Goal: Information Seeking & Learning: Learn about a topic

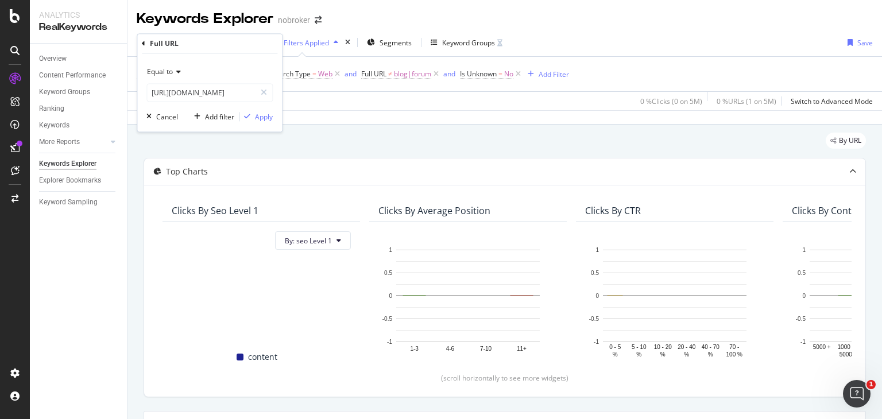
scroll to position [211, 0]
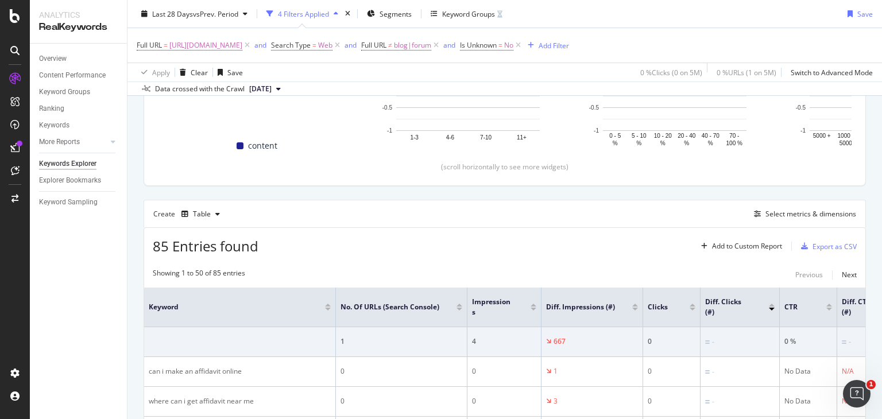
click at [242, 44] on span "https://www.nobroker.in/prophub/notary/affidavit/annexure-a-for-lpg-connection/" at bounding box center [205, 45] width 73 height 16
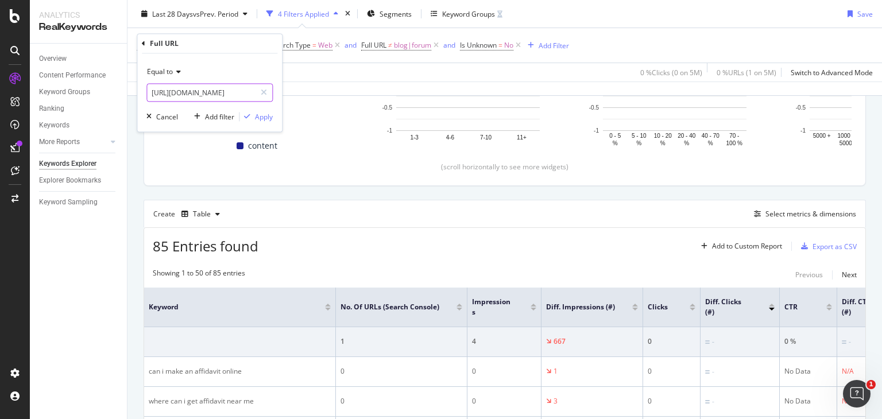
drag, startPoint x: 264, startPoint y: 89, endPoint x: 172, endPoint y: 91, distance: 91.4
click at [172, 91] on div "https://www.nobroker.in/prophub/notary/affidavit/annexure-a-for-lpg-connection/" at bounding box center [209, 93] width 126 height 18
click at [175, 92] on input "https://www.nobroker.in/prophub/notary/affidavit/annexure-a-for-lpg-connection/" at bounding box center [201, 93] width 109 height 18
paste input "https://www.nobroker.in/prophub/notary/affidavit/address-proof/"
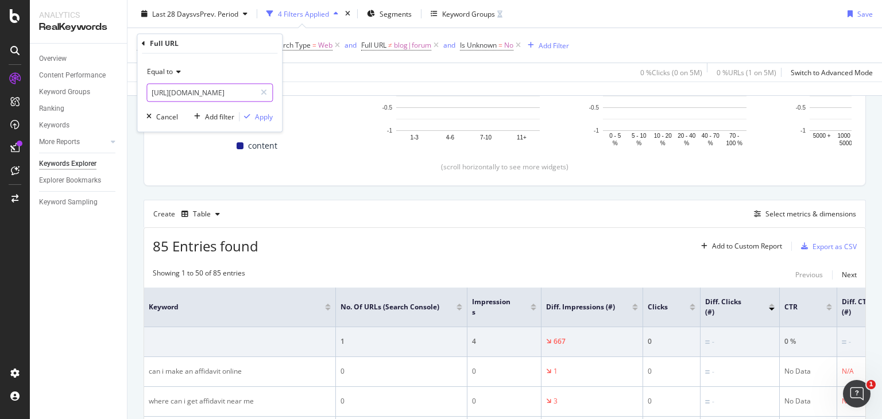
scroll to position [0, 111]
type input "https://www.nobroker.in/prophub/notary/affidavit/address-proof/"
click at [261, 114] on div "Apply" at bounding box center [264, 117] width 18 height 10
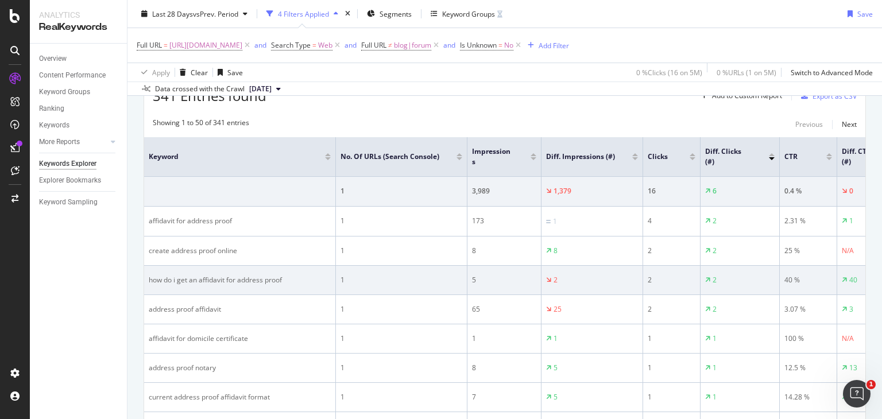
scroll to position [361, 0]
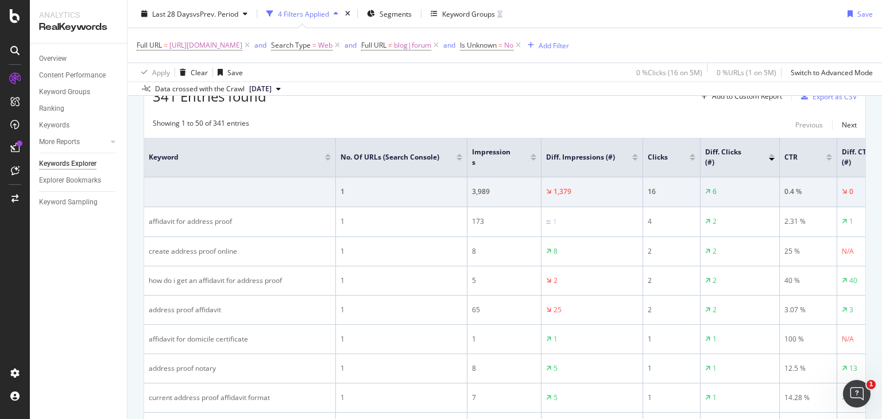
click at [633, 155] on div at bounding box center [635, 155] width 6 height 3
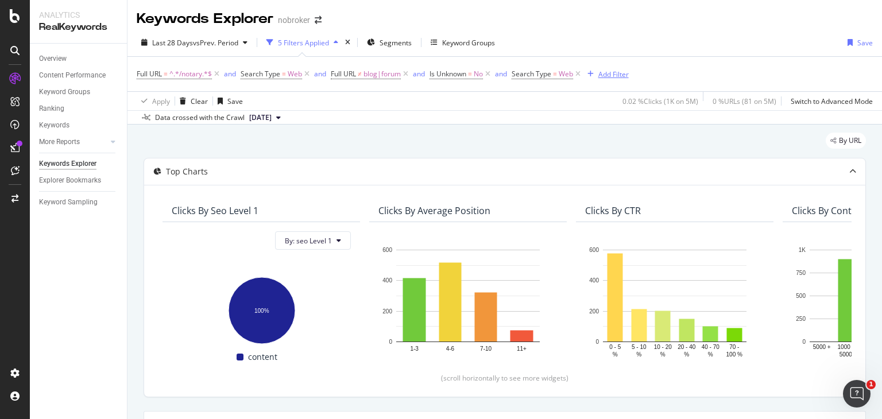
click at [612, 72] on div "Add Filter" at bounding box center [614, 75] width 30 height 10
click at [377, 76] on span "blog|forum" at bounding box center [382, 74] width 37 height 16
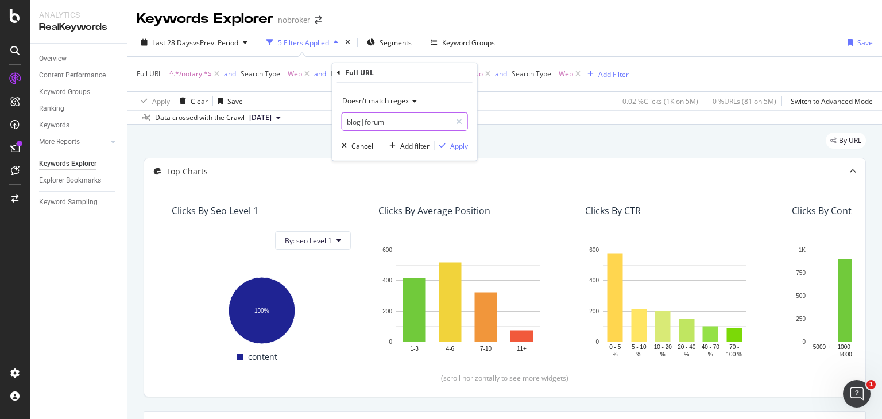
click at [396, 117] on input "blog|forum" at bounding box center [396, 122] width 109 height 18
type input "blog|forum|affidavit|advocate"
click at [444, 143] on icon "button" at bounding box center [442, 145] width 6 height 7
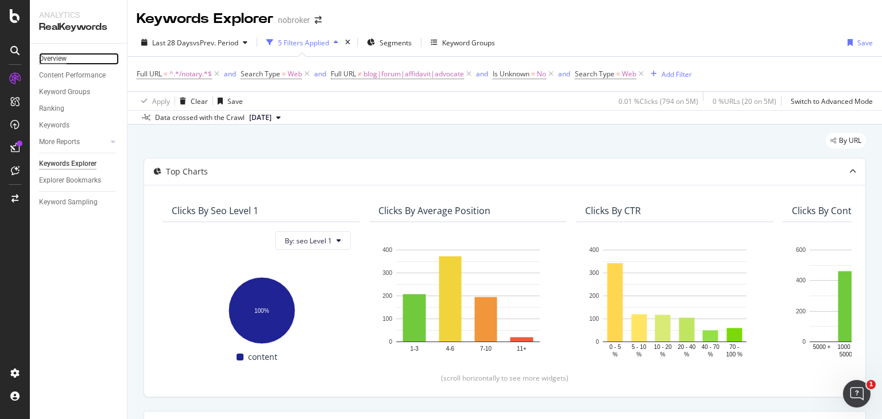
click at [49, 55] on div "Overview" at bounding box center [53, 59] width 28 height 12
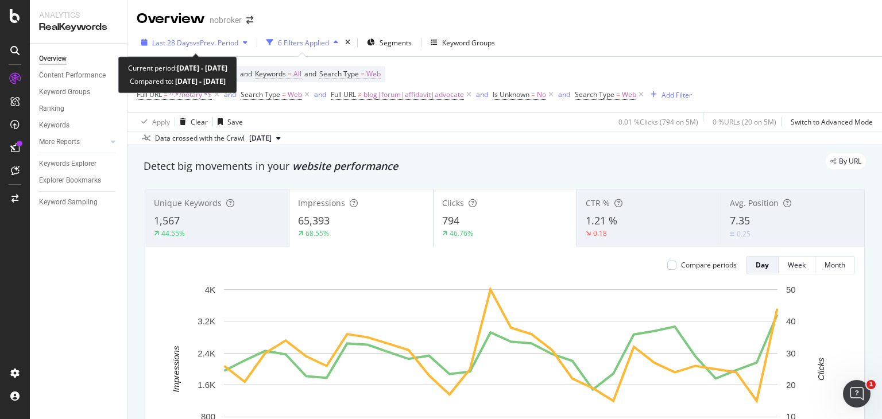
click at [246, 37] on div "Last 28 Days vs Prev. Period" at bounding box center [194, 42] width 115 height 17
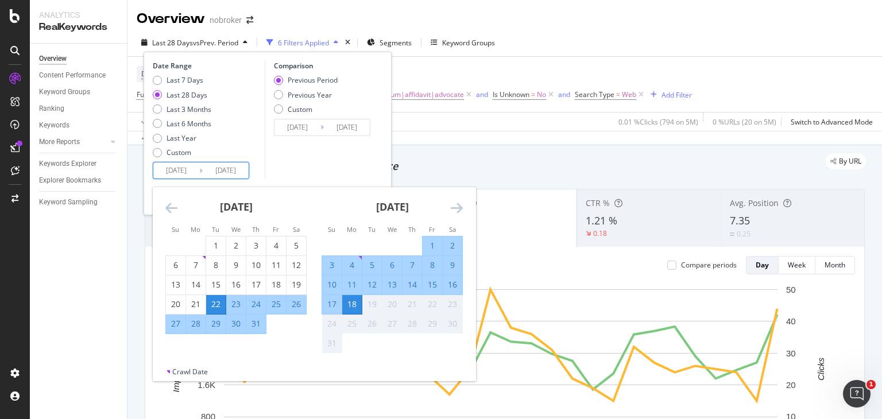
click at [195, 168] on input "[DATE]" at bounding box center [176, 171] width 46 height 16
click at [430, 240] on div "1" at bounding box center [433, 245] width 20 height 11
type input "[DATE]"
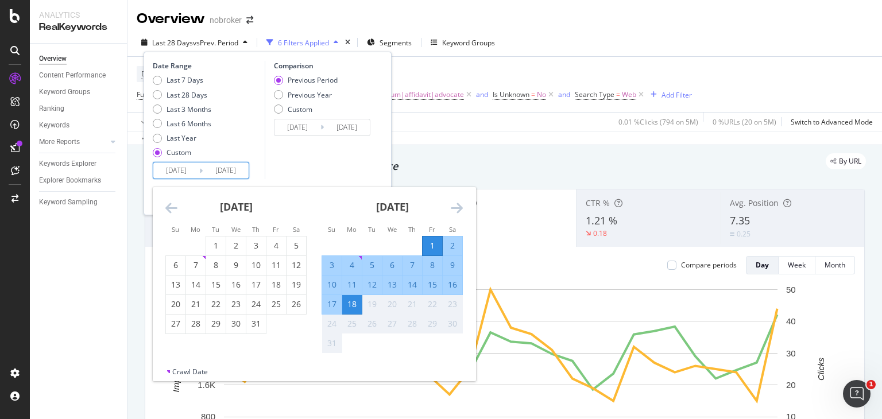
click at [352, 299] on div "18" at bounding box center [352, 304] width 20 height 11
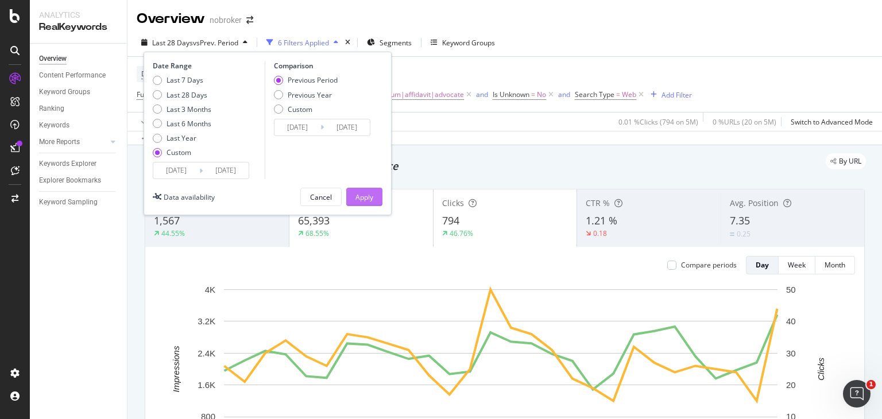
click at [357, 194] on div "Apply" at bounding box center [365, 197] width 18 height 10
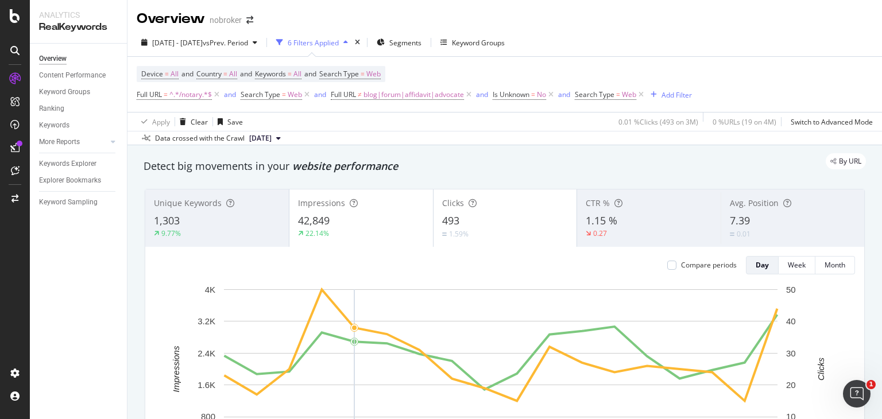
click at [414, 184] on div "Unique Keywords 1,303 9.77% Impressions 42,849 22.14% Clicks 493 1.59% CTR % 1.…" at bounding box center [505, 352] width 734 height 345
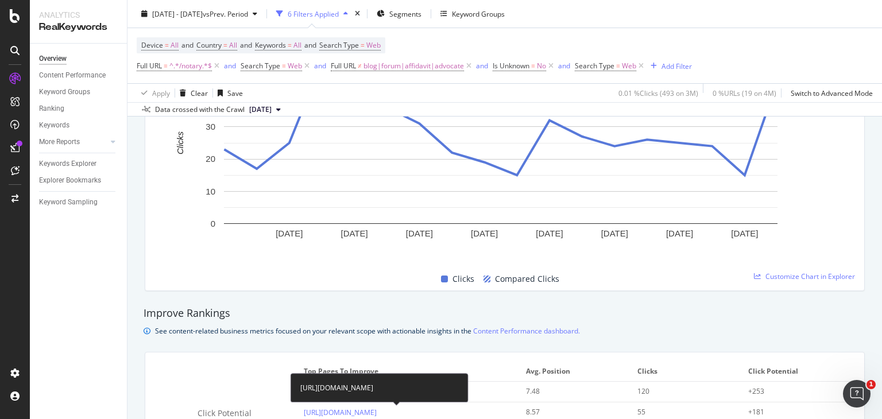
scroll to position [584, 0]
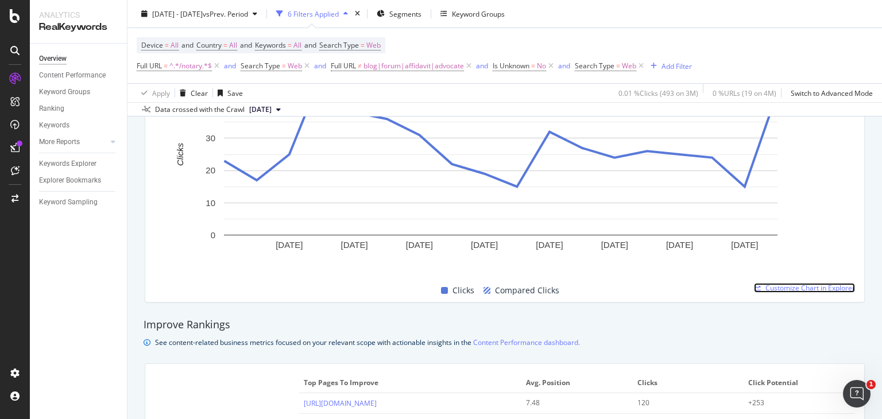
click at [820, 284] on span "Customize Chart in Explorer" at bounding box center [811, 288] width 90 height 10
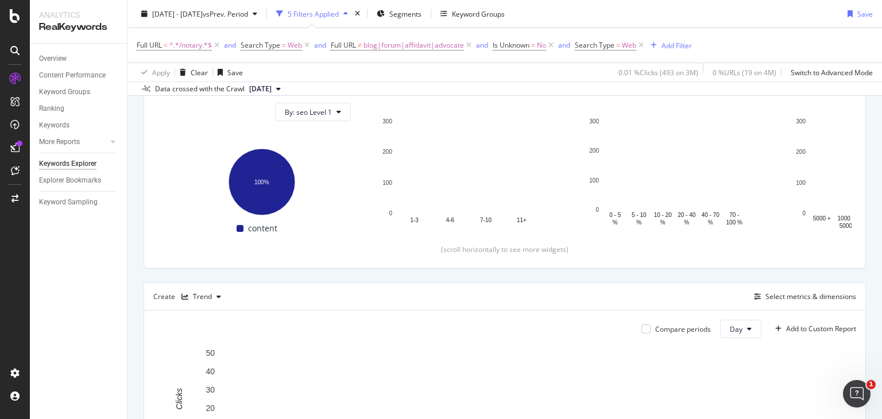
scroll to position [131, 0]
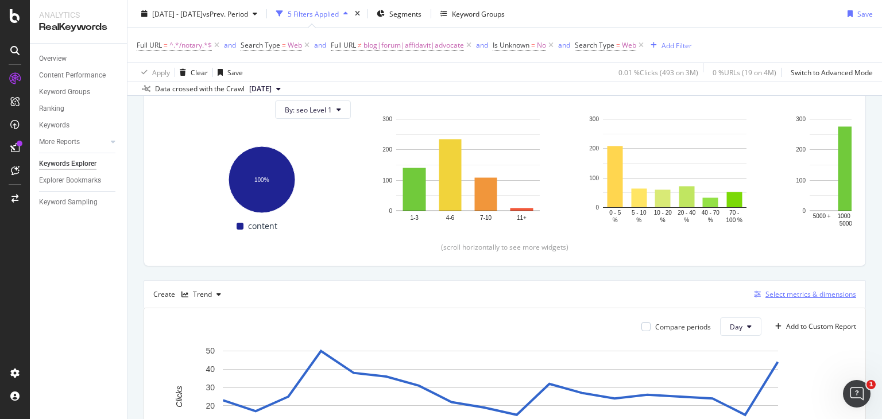
click at [796, 291] on div "Select metrics & dimensions" at bounding box center [811, 294] width 91 height 10
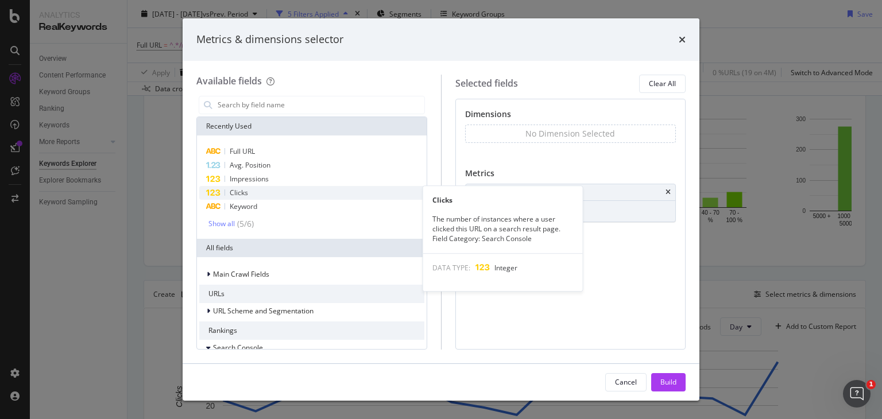
click at [264, 198] on div "Clicks" at bounding box center [311, 193] width 225 height 14
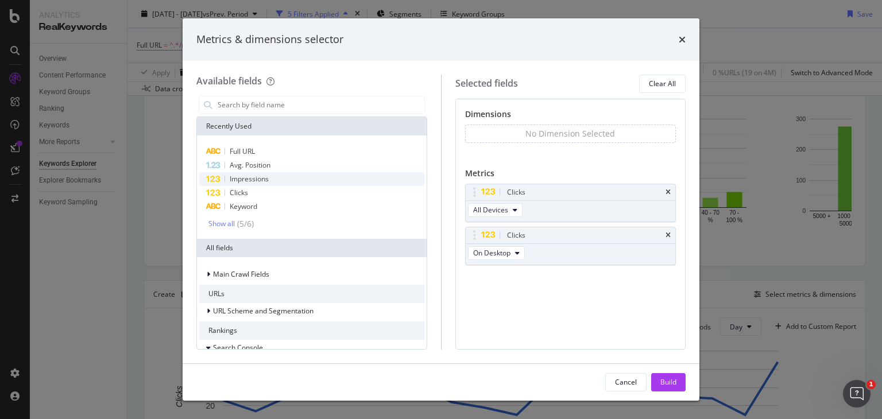
click at [216, 182] on icon "modal" at bounding box center [213, 179] width 15 height 7
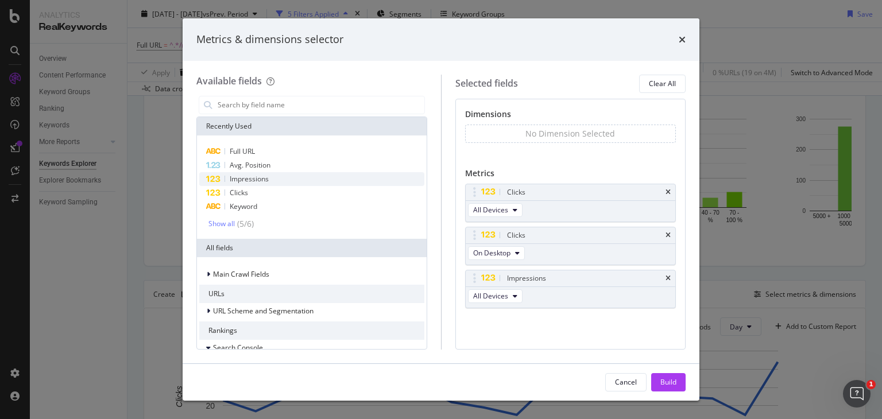
click at [216, 182] on icon "modal" at bounding box center [213, 179] width 15 height 7
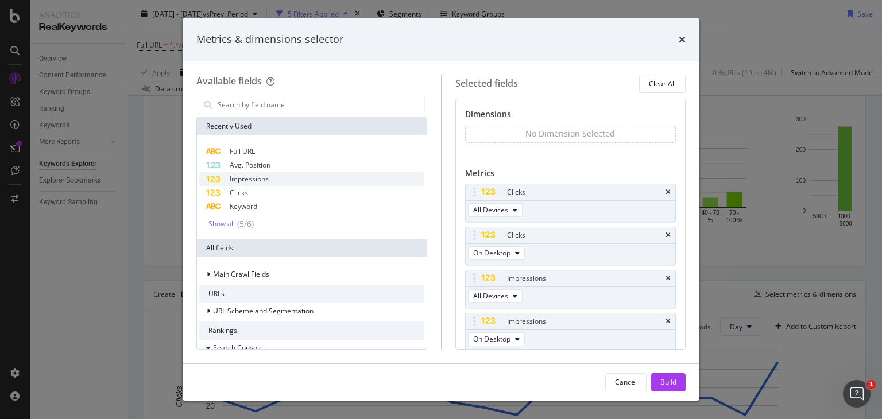
scroll to position [1, 0]
click at [222, 165] on div "Avg. Position" at bounding box center [311, 166] width 225 height 14
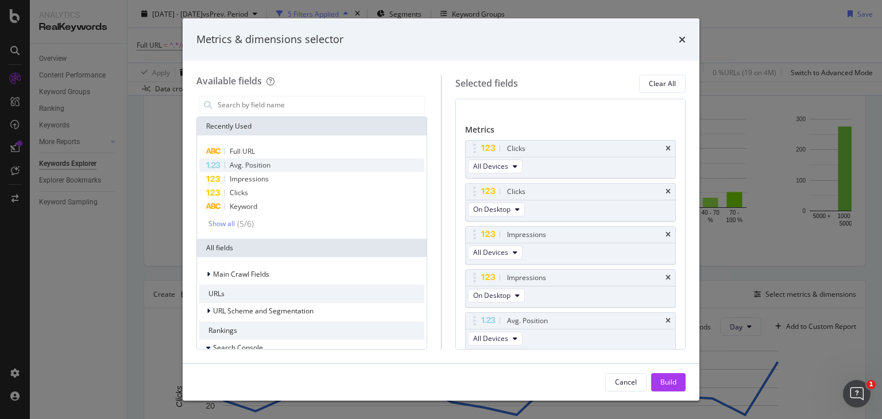
click at [222, 165] on div "Avg. Position" at bounding box center [311, 166] width 225 height 14
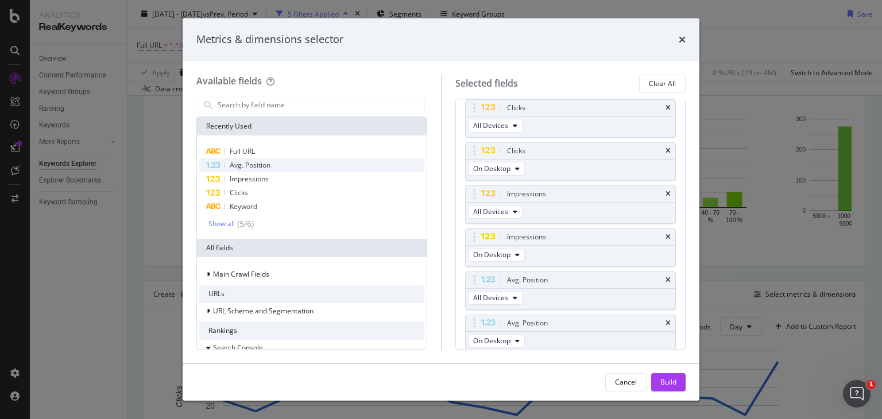
scroll to position [87, 0]
click at [496, 126] on span "All Devices" at bounding box center [490, 123] width 35 height 10
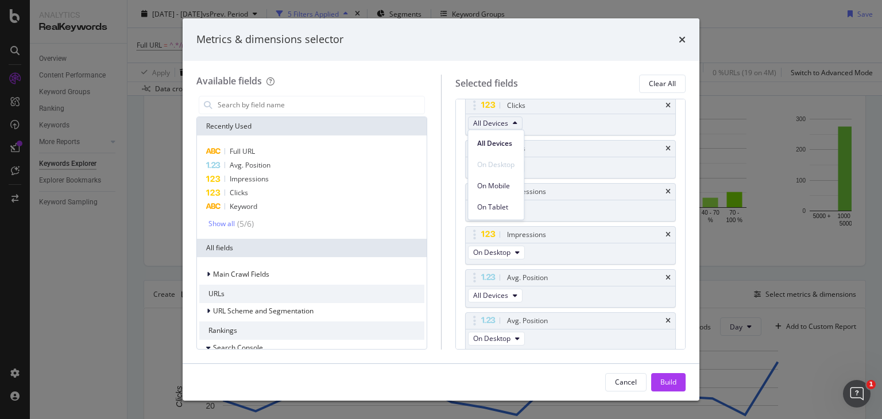
scroll to position [0, 0]
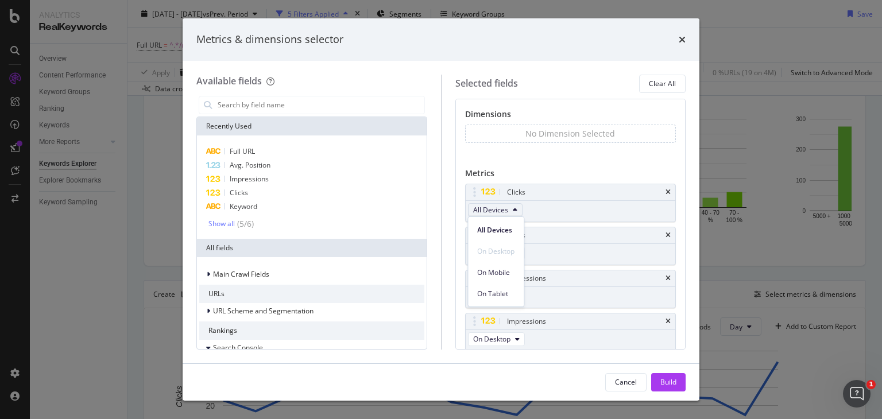
click at [538, 155] on div "No Dimension Selected You can use this field as a dimension" at bounding box center [570, 144] width 211 height 38
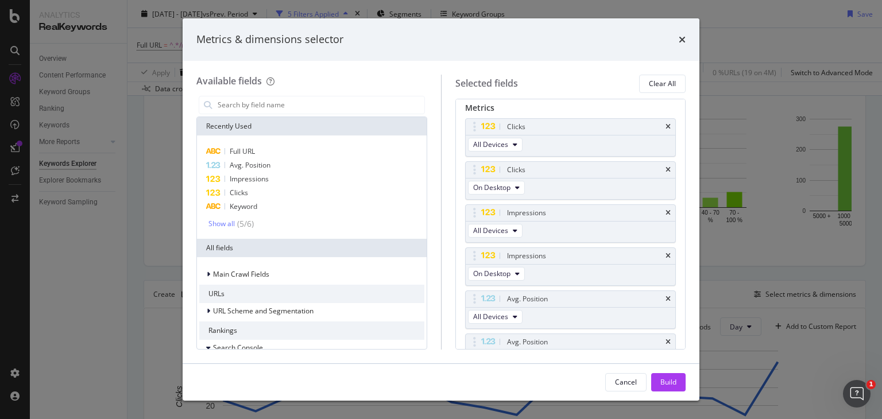
scroll to position [66, 0]
click at [512, 187] on button "On Desktop" at bounding box center [496, 187] width 57 height 14
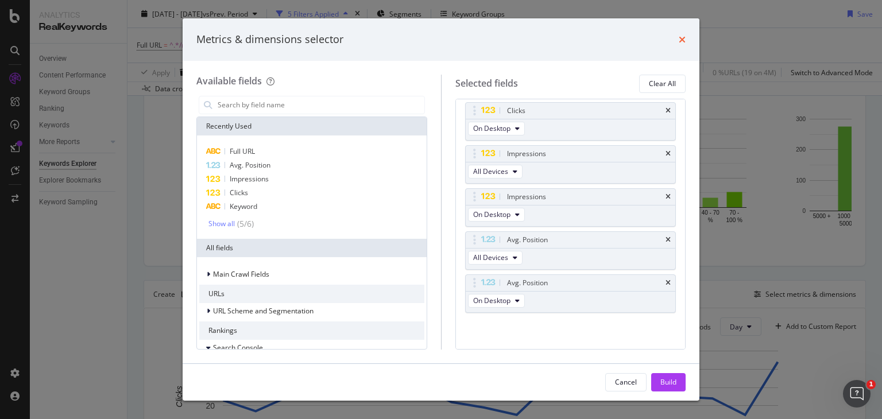
click at [685, 35] on icon "times" at bounding box center [682, 39] width 7 height 9
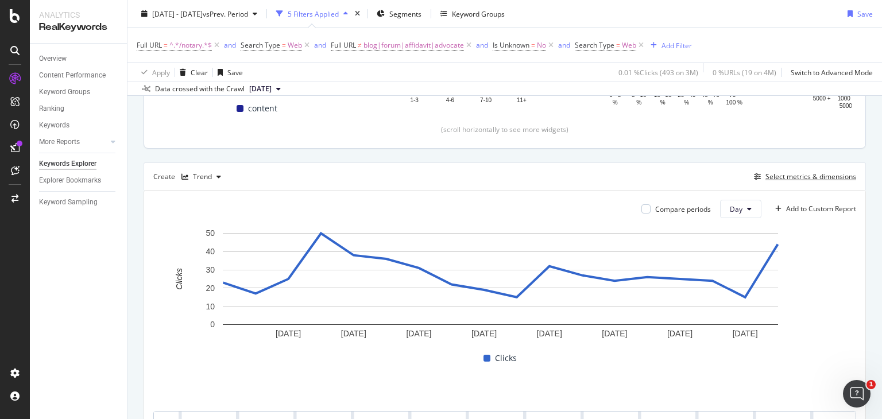
scroll to position [349, 0]
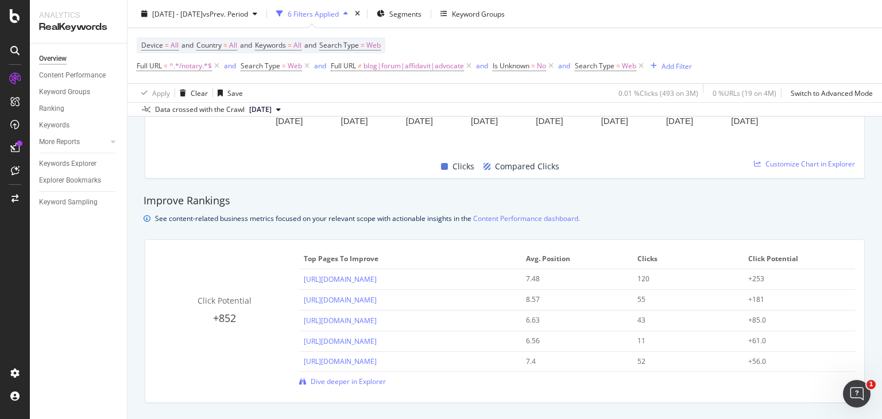
scroll to position [706, 0]
click at [809, 161] on span "Customize Chart in Explorer" at bounding box center [811, 165] width 90 height 10
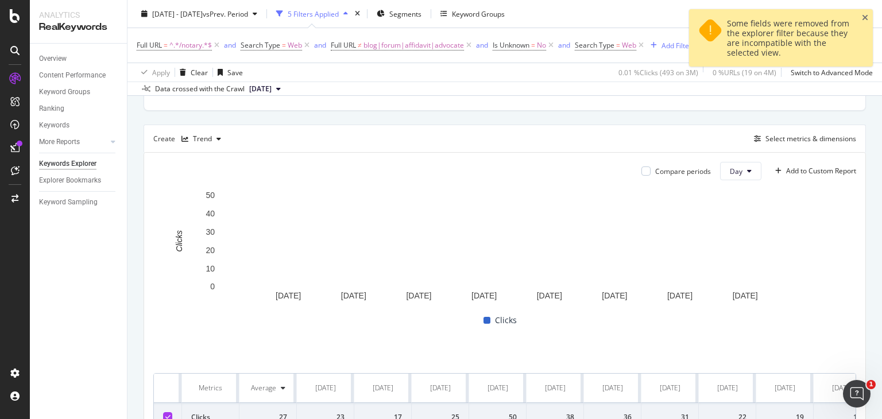
scroll to position [260, 0]
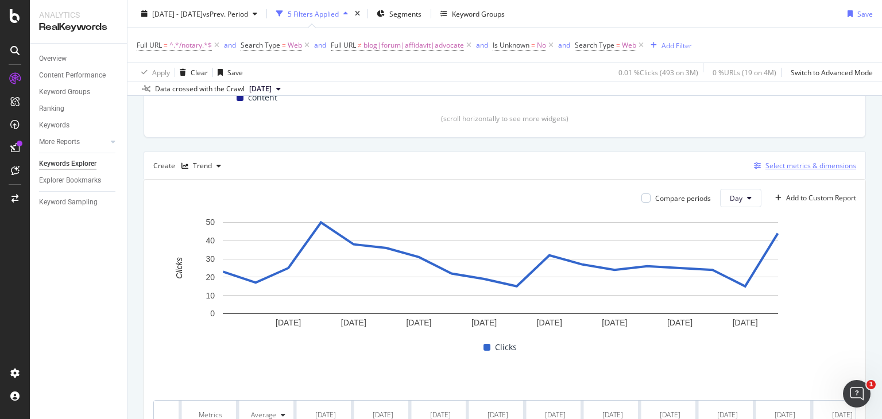
click at [815, 160] on div "Select metrics & dimensions" at bounding box center [803, 166] width 107 height 13
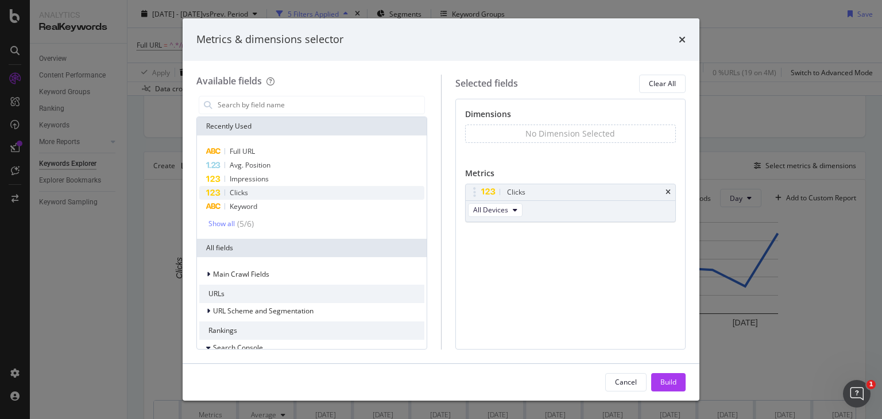
click at [260, 187] on div "Clicks" at bounding box center [311, 193] width 225 height 14
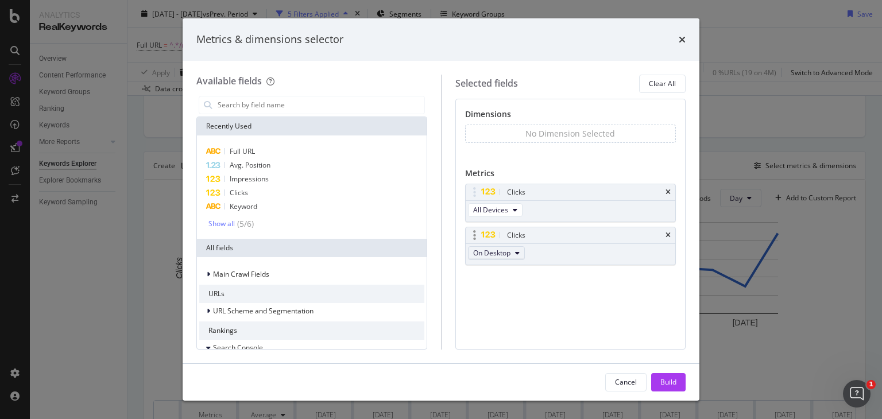
click at [494, 252] on span "On Desktop" at bounding box center [491, 253] width 37 height 10
click at [272, 102] on input "modal" at bounding box center [321, 104] width 208 height 17
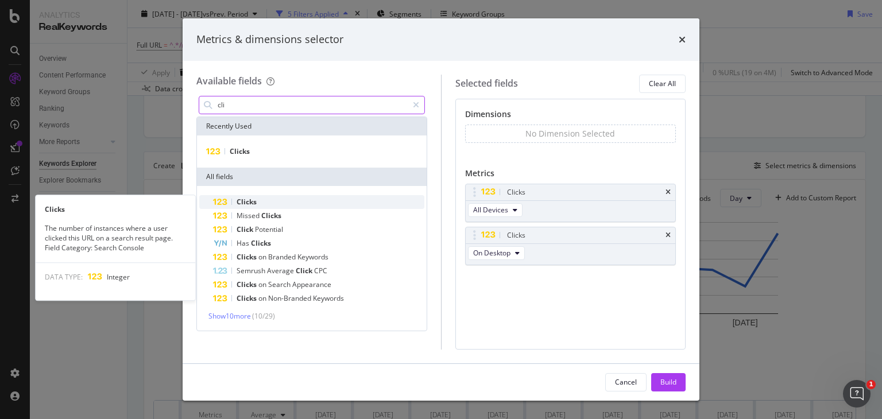
type input "cli"
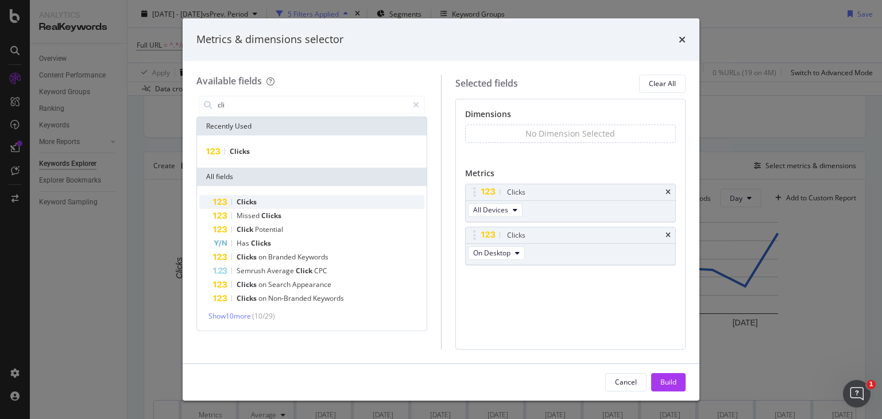
click at [262, 199] on div "Clicks" at bounding box center [318, 202] width 211 height 14
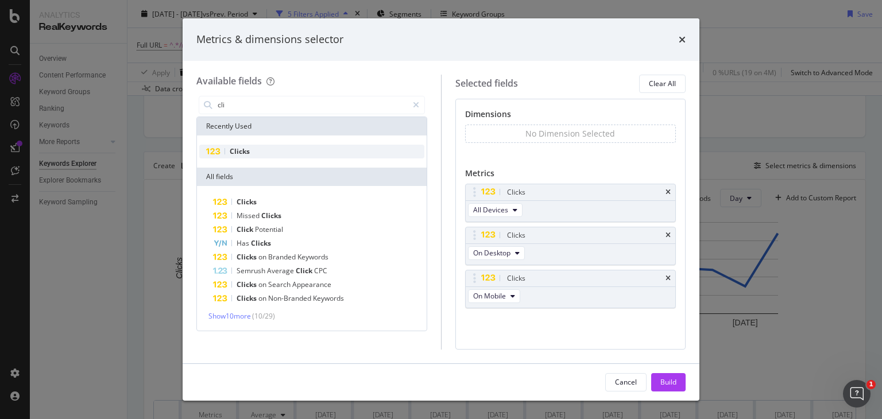
click at [281, 154] on div "Clicks" at bounding box center [311, 152] width 225 height 14
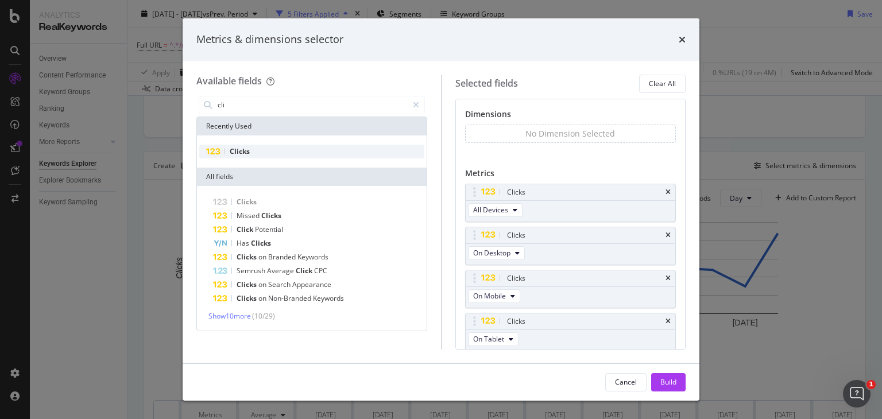
scroll to position [1, 0]
click at [483, 132] on div "No Dimension Selected" at bounding box center [570, 133] width 211 height 18
click at [512, 132] on div "No Dimension Selected" at bounding box center [570, 133] width 211 height 18
click at [682, 38] on icon "times" at bounding box center [682, 39] width 7 height 9
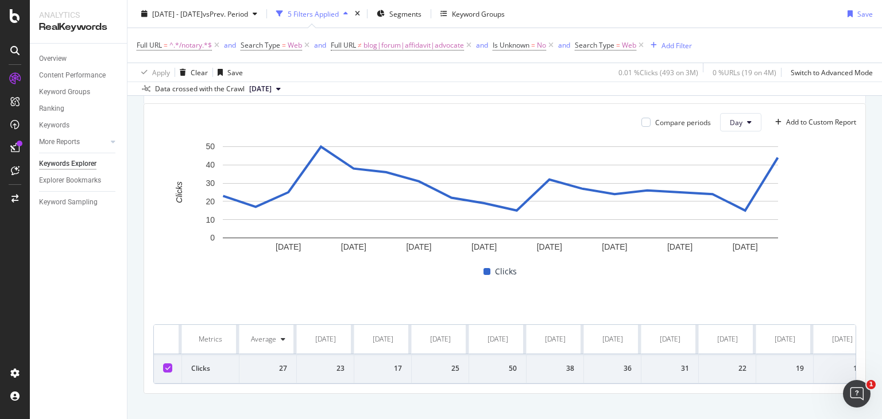
scroll to position [335, 0]
click at [720, 124] on button "Day" at bounding box center [740, 122] width 41 height 18
click at [726, 186] on span "Month" at bounding box center [731, 187] width 21 height 10
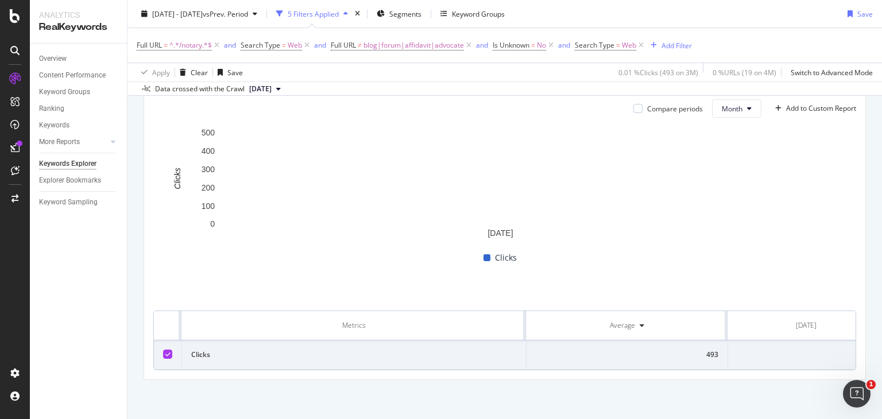
scroll to position [276, 0]
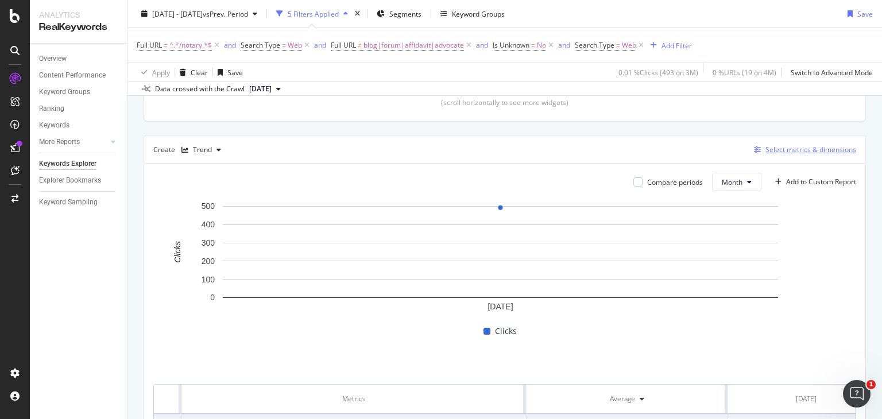
click at [773, 145] on div "Select metrics & dimensions" at bounding box center [811, 150] width 91 height 10
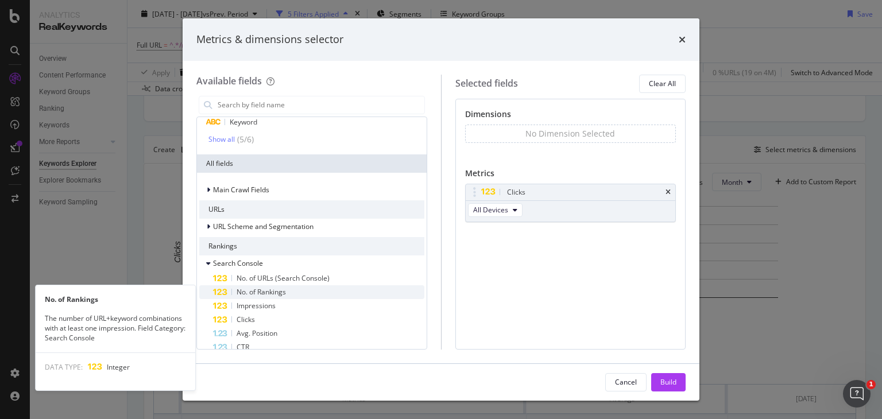
scroll to position [84, 0]
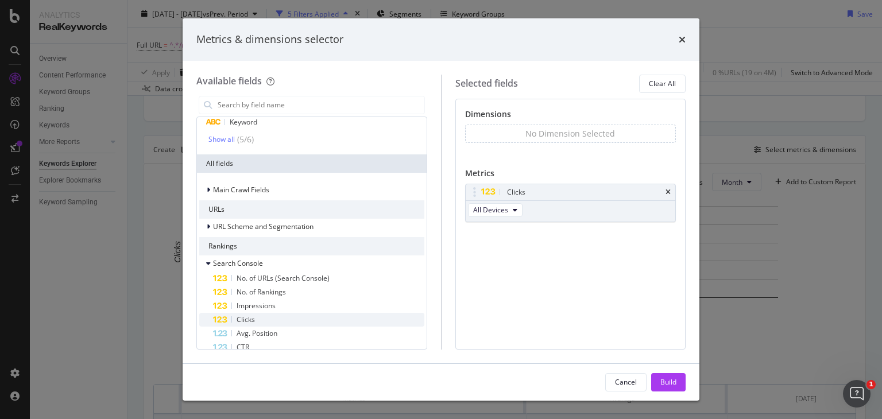
click at [249, 318] on span "Clicks" at bounding box center [246, 320] width 18 height 10
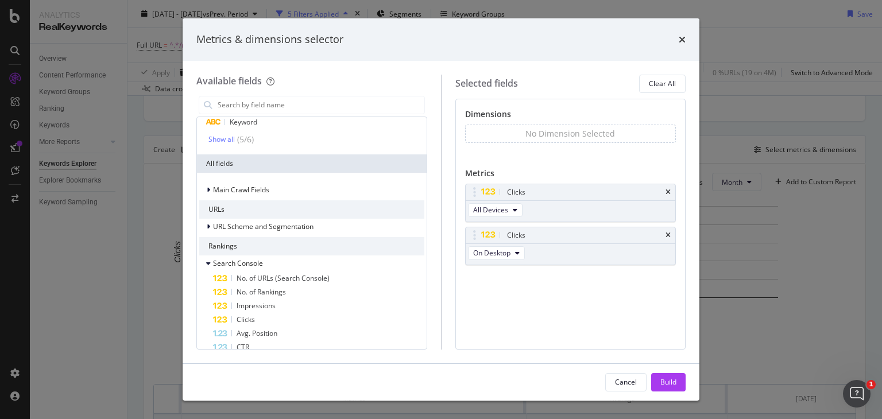
click at [249, 318] on span "Clicks" at bounding box center [246, 320] width 18 height 10
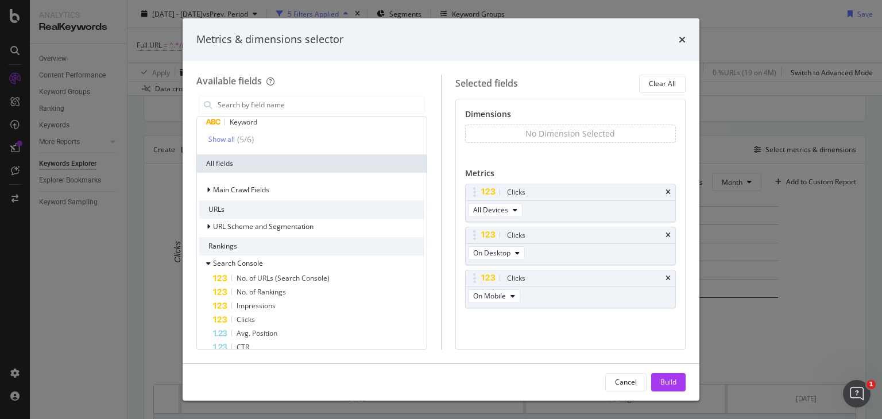
click at [249, 318] on span "Clicks" at bounding box center [246, 320] width 18 height 10
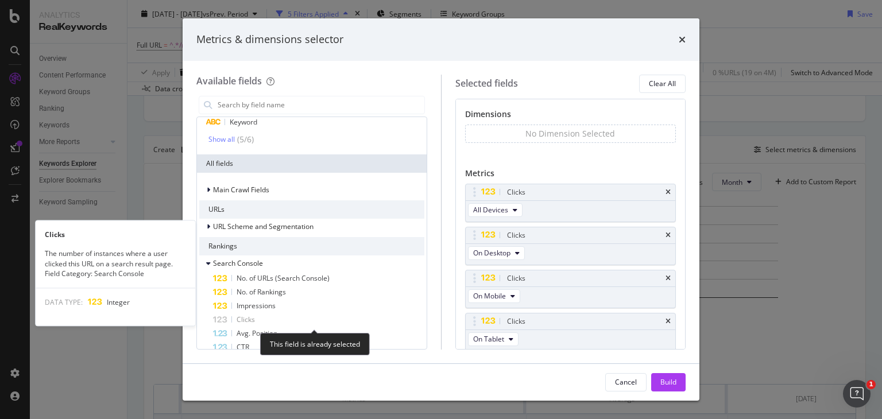
scroll to position [1, 0]
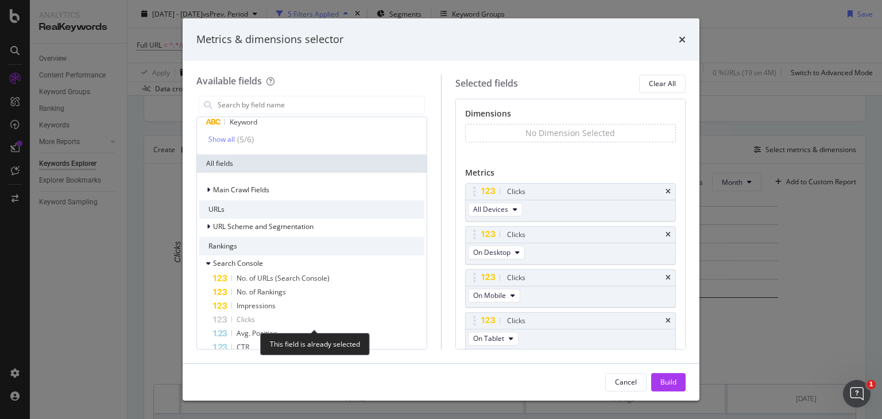
click at [249, 318] on span "Clicks" at bounding box center [246, 320] width 18 height 10
click at [646, 83] on button "Clear All" at bounding box center [662, 84] width 47 height 18
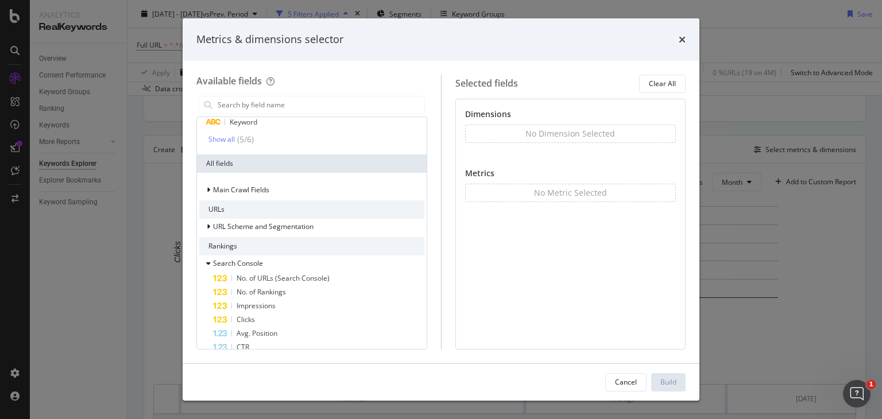
scroll to position [0, 0]
click at [666, 83] on div "Clear All" at bounding box center [662, 84] width 27 height 10
click at [682, 40] on icon "times" at bounding box center [682, 39] width 7 height 9
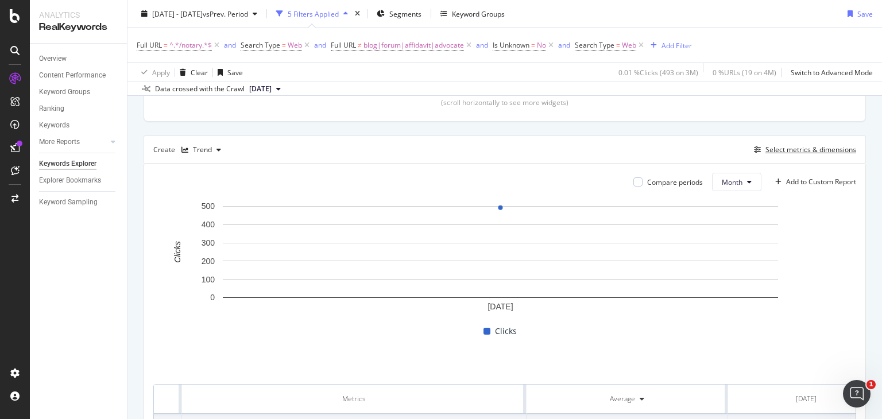
scroll to position [349, 0]
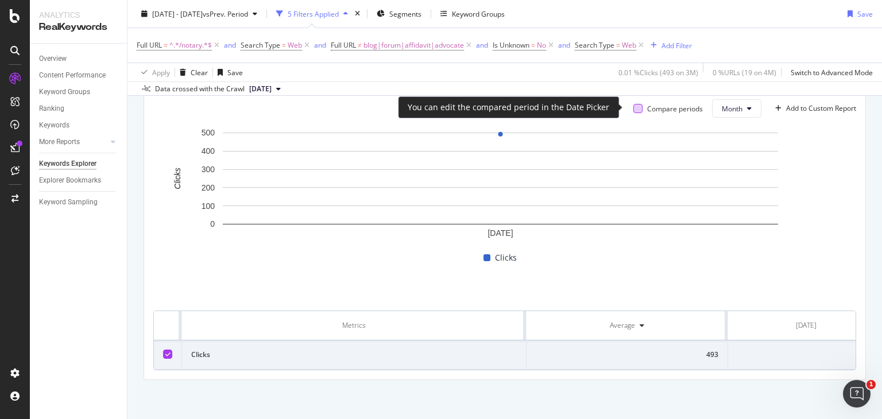
click at [634, 111] on div at bounding box center [638, 108] width 9 height 9
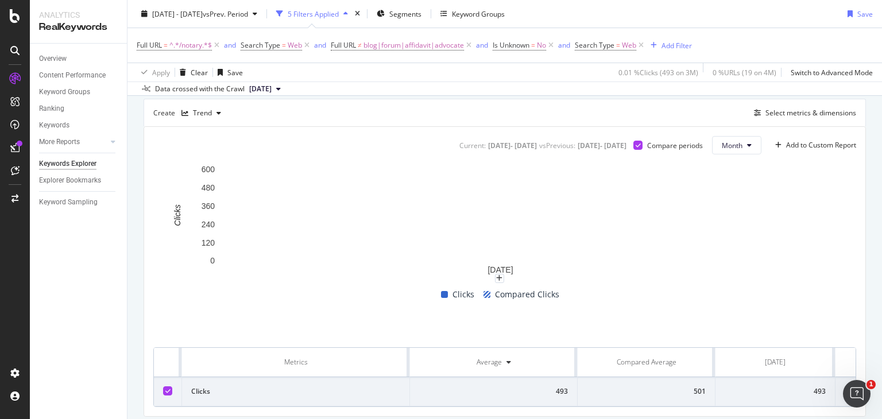
scroll to position [312, 0]
click at [782, 115] on div "Select metrics & dimensions" at bounding box center [811, 114] width 91 height 10
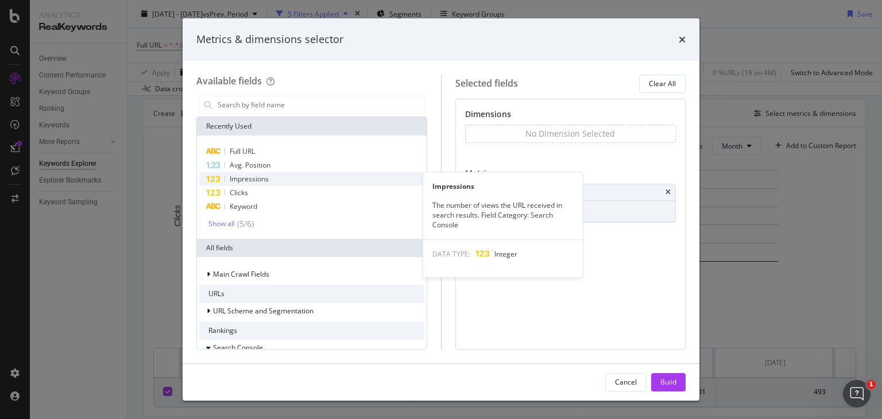
click at [302, 184] on div "Impressions" at bounding box center [311, 179] width 225 height 14
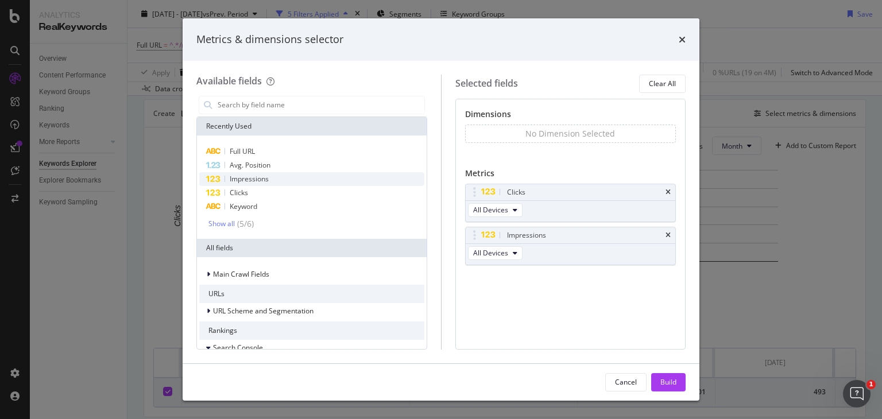
click at [302, 184] on div "Impressions" at bounding box center [311, 179] width 225 height 14
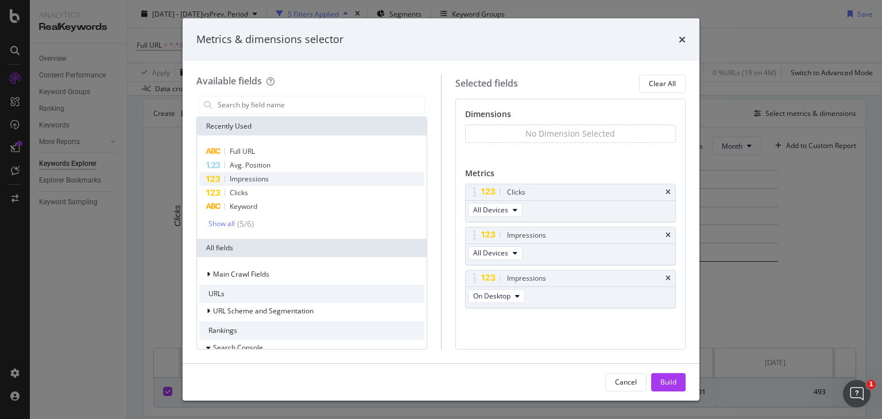
click at [302, 184] on div "Impressions" at bounding box center [311, 179] width 225 height 14
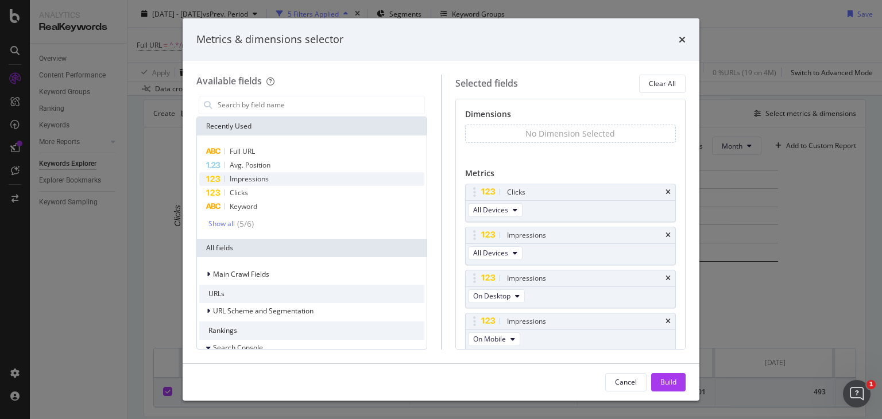
scroll to position [1, 0]
click at [686, 42] on div "Metrics & dimensions selector" at bounding box center [441, 39] width 517 height 43
click at [684, 42] on icon "times" at bounding box center [682, 39] width 7 height 9
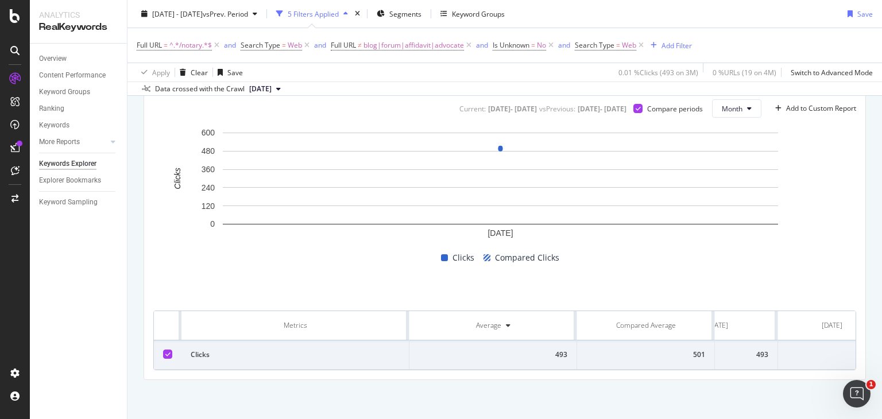
scroll to position [0, 64]
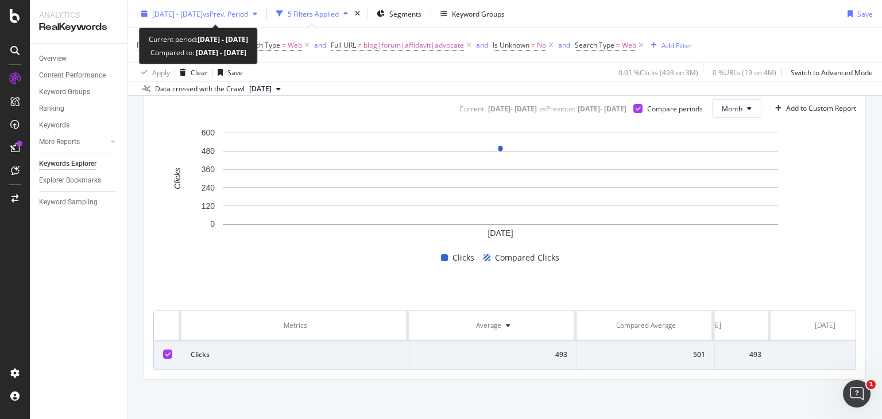
click at [240, 15] on span "vs Prev. Period" at bounding box center [225, 14] width 45 height 10
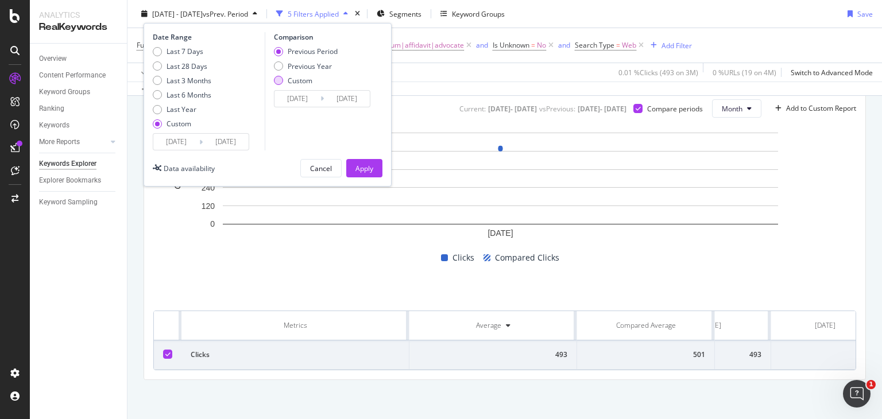
click at [280, 81] on div "Custom" at bounding box center [278, 80] width 9 height 9
click at [362, 168] on div "Apply" at bounding box center [365, 168] width 18 height 10
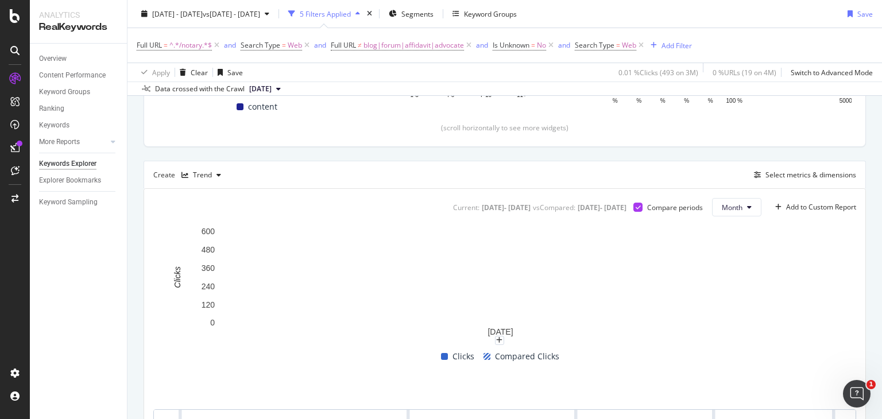
scroll to position [248, 0]
click at [768, 169] on div "Create Trend Select metrics & dimensions" at bounding box center [505, 178] width 723 height 28
click at [768, 179] on div "Select metrics & dimensions" at bounding box center [811, 178] width 91 height 10
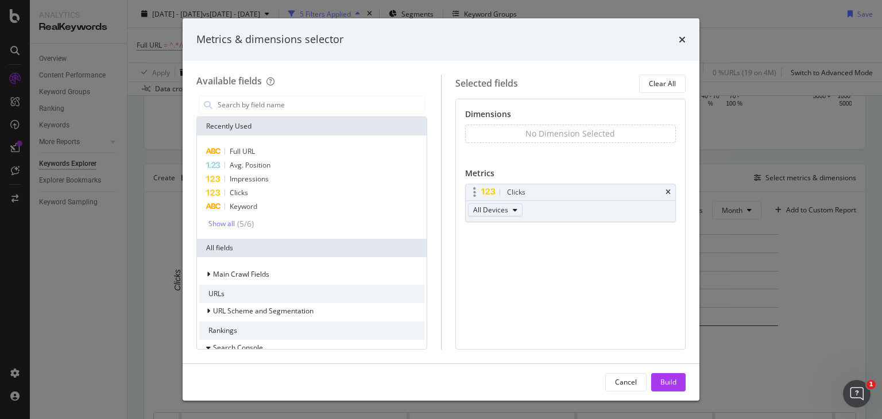
click at [505, 210] on span "All Devices" at bounding box center [490, 210] width 35 height 10
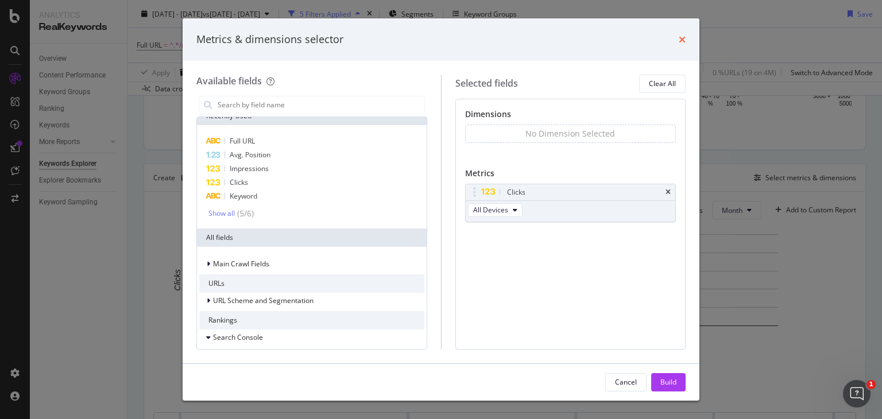
click at [685, 41] on icon "times" at bounding box center [682, 39] width 7 height 9
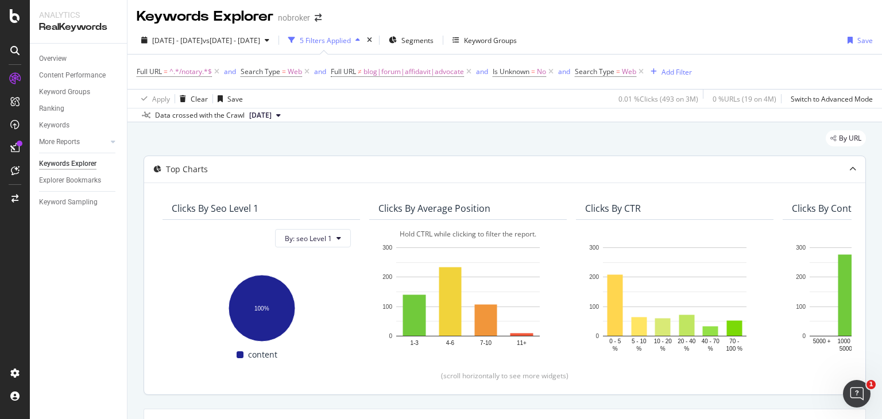
scroll to position [0, 0]
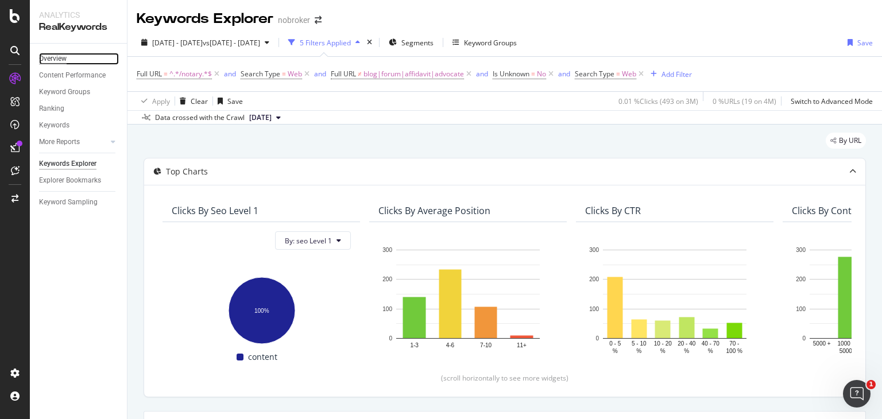
click at [61, 60] on div "Overview" at bounding box center [53, 59] width 28 height 12
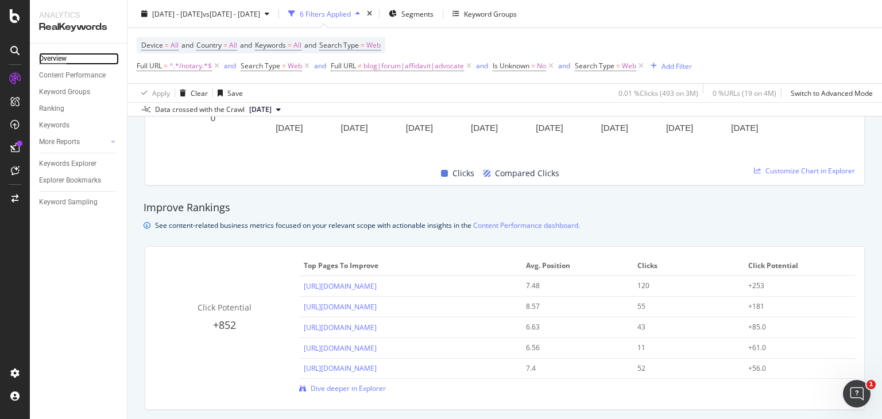
scroll to position [735, 0]
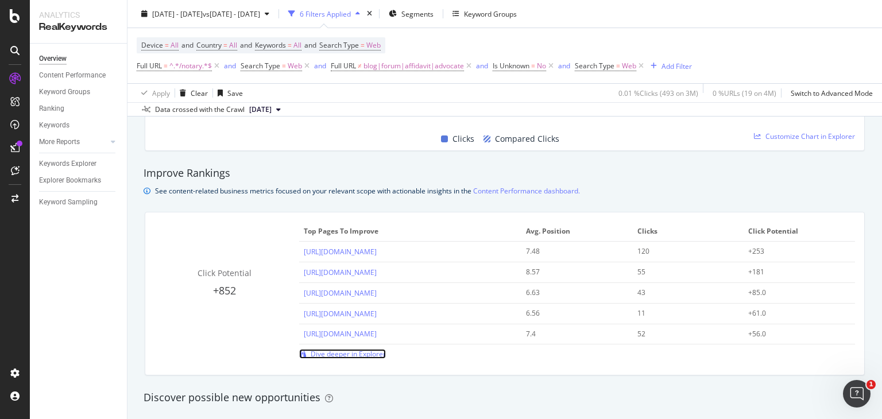
click at [342, 353] on span "Dive deeper in Explorer" at bounding box center [348, 354] width 75 height 10
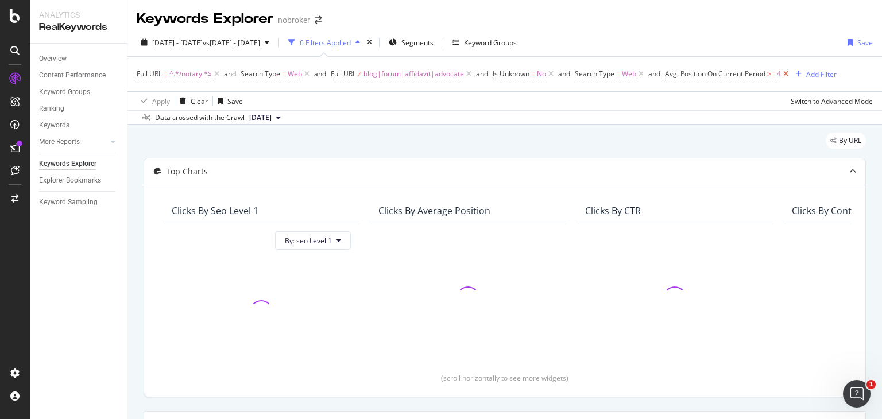
click at [788, 72] on icon at bounding box center [786, 73] width 10 height 11
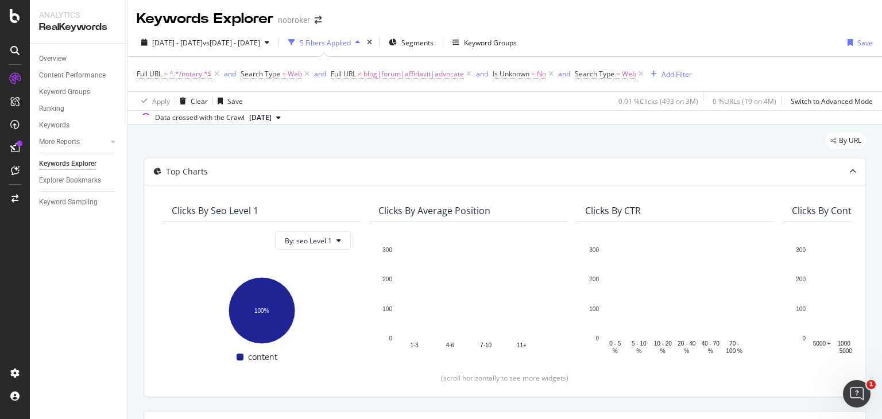
scroll to position [231, 0]
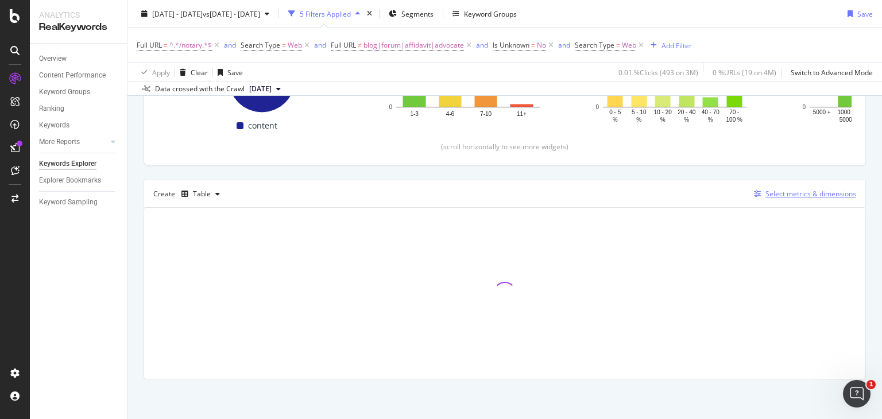
click at [766, 190] on div "Select metrics & dimensions" at bounding box center [811, 194] width 91 height 10
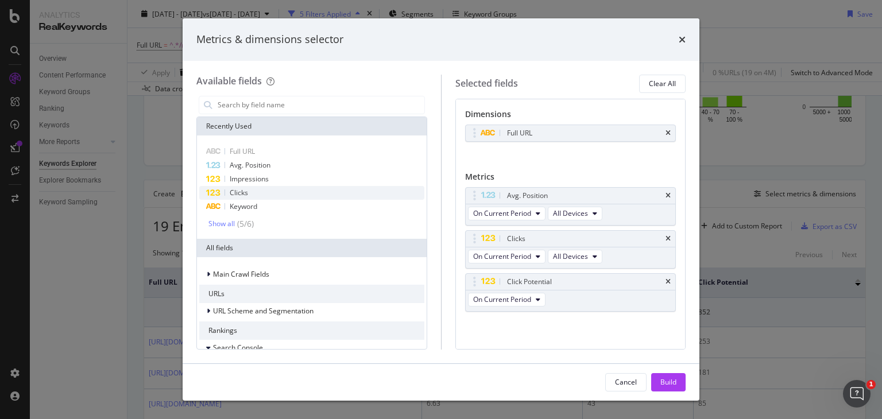
click at [244, 191] on span "Clicks" at bounding box center [239, 193] width 18 height 10
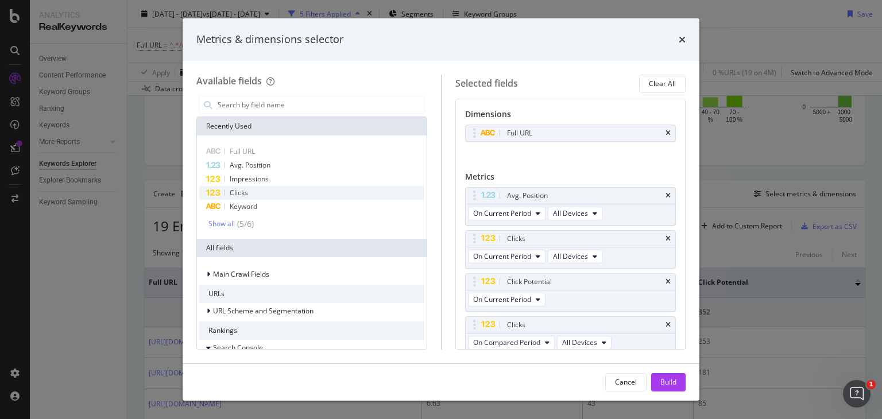
scroll to position [4, 0]
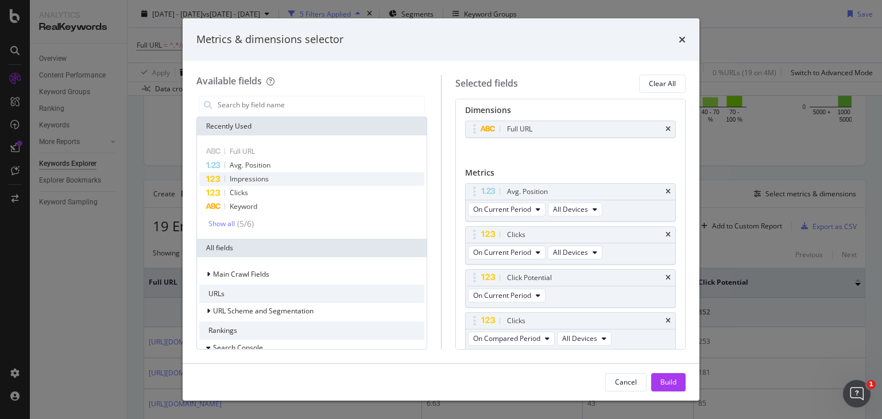
click at [242, 181] on span "Impressions" at bounding box center [249, 179] width 39 height 10
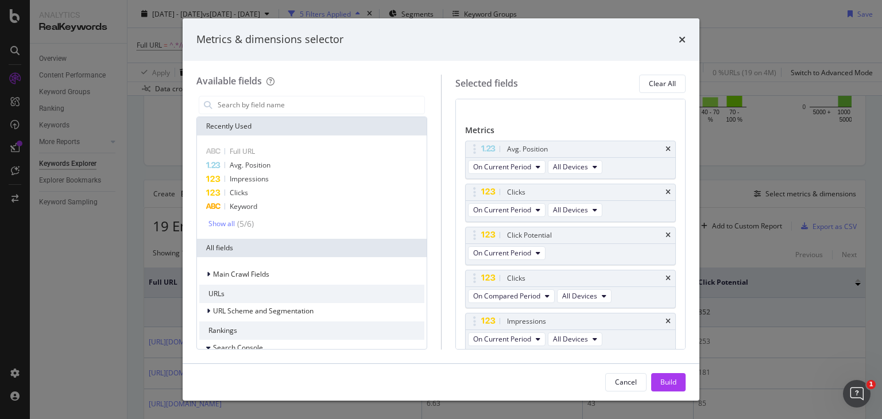
scroll to position [47, 0]
click at [257, 159] on div "Avg. Position" at bounding box center [311, 166] width 225 height 14
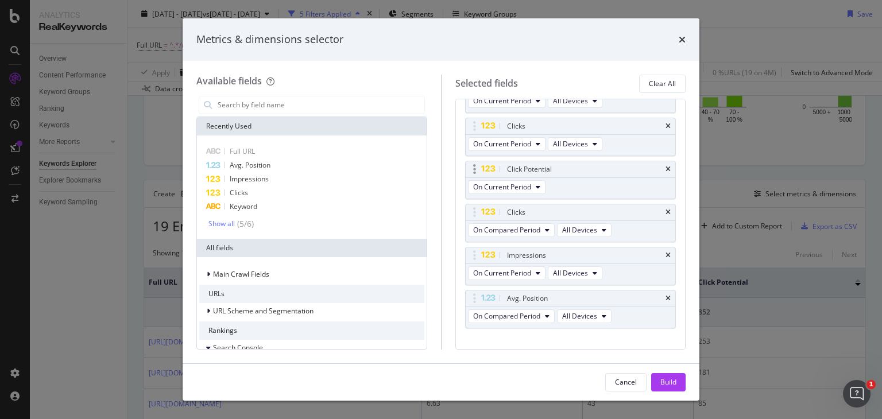
scroll to position [128, 0]
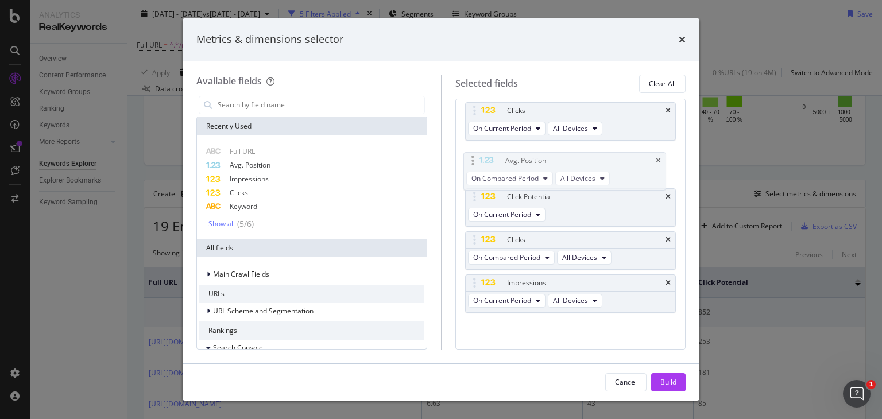
drag, startPoint x: 474, startPoint y: 281, endPoint x: 473, endPoint y: 160, distance: 120.6
click at [473, 160] on body "Analytics RealKeywords Overview Content Performance Keyword Groups Ranking Keyw…" at bounding box center [441, 209] width 882 height 419
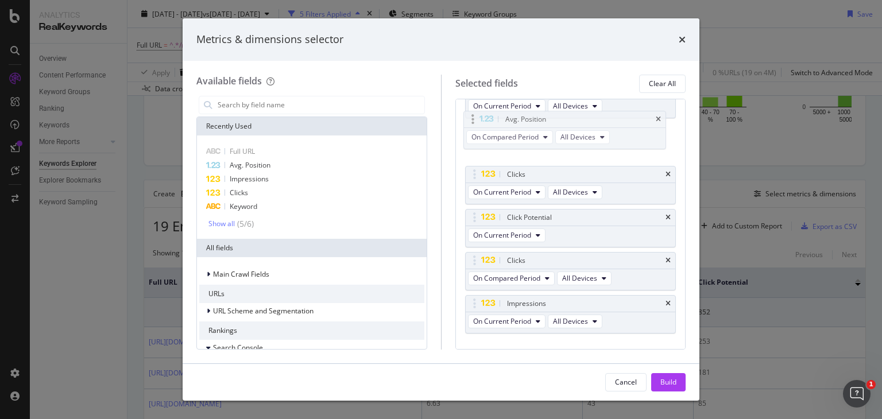
drag, startPoint x: 472, startPoint y: 153, endPoint x: 472, endPoint y: 123, distance: 29.3
click at [472, 123] on body "Analytics RealKeywords Overview Content Performance Keyword Groups Ranking Keyw…" at bounding box center [441, 209] width 882 height 419
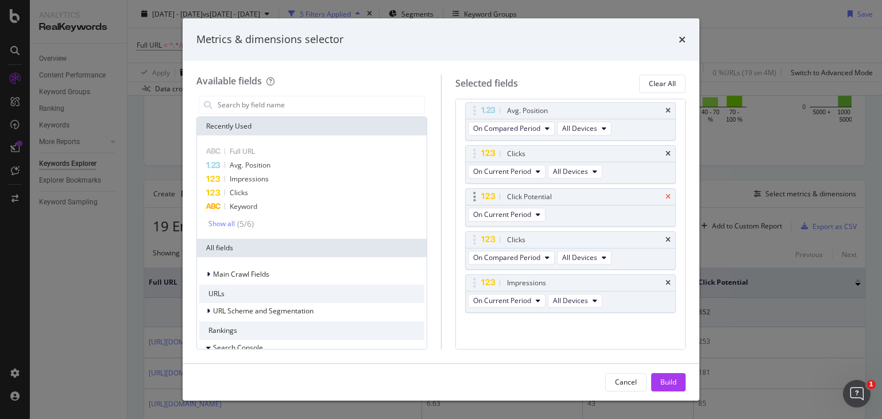
click at [666, 194] on icon "times" at bounding box center [668, 197] width 5 height 7
click at [666, 198] on icon "times" at bounding box center [668, 197] width 5 height 7
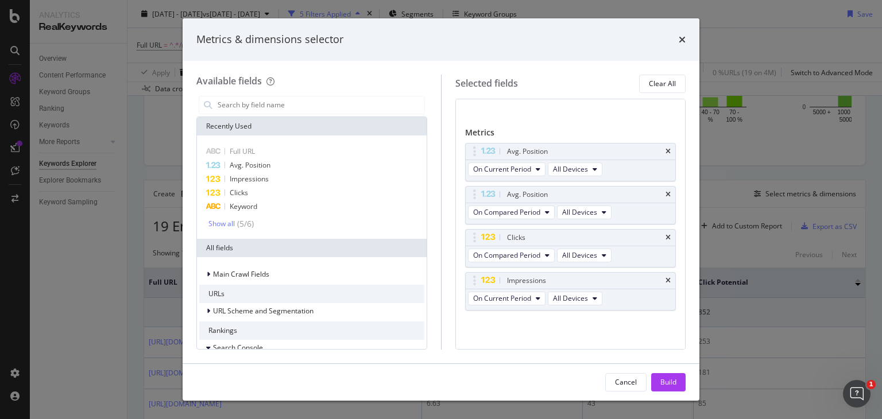
scroll to position [43, 0]
click at [257, 180] on span "Impressions" at bounding box center [249, 179] width 39 height 10
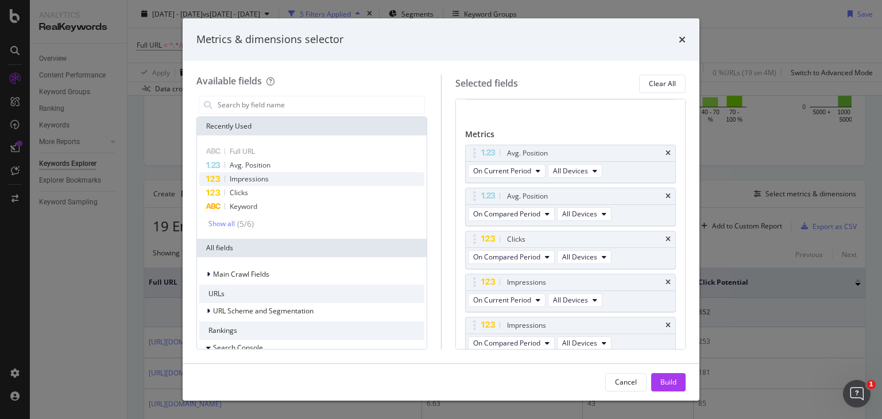
scroll to position [85, 0]
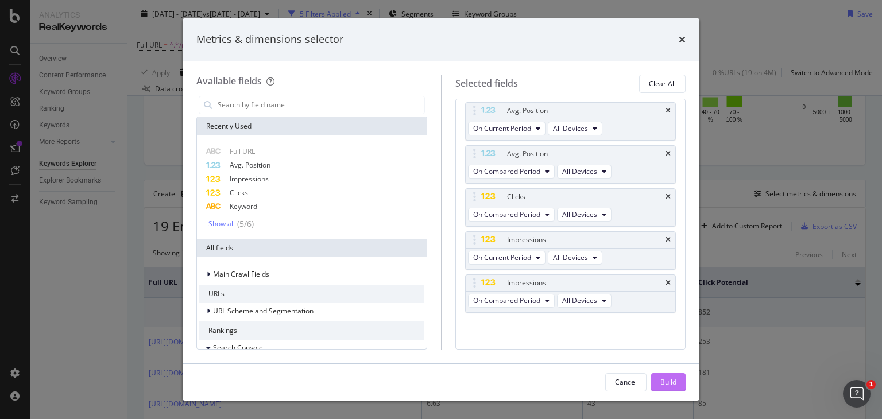
click at [668, 383] on div "Build" at bounding box center [669, 382] width 16 height 10
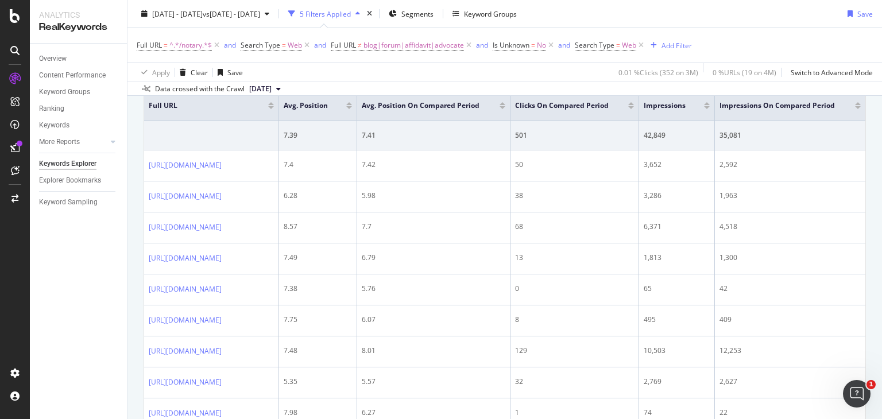
scroll to position [409, 0]
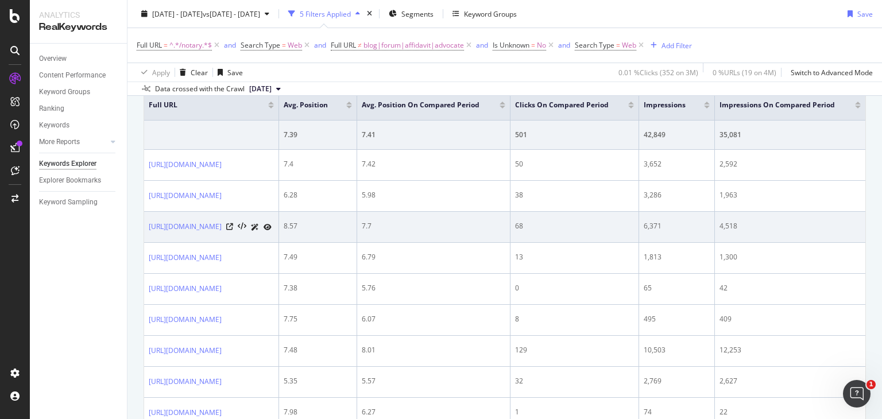
click at [639, 212] on td "68" at bounding box center [575, 227] width 129 height 31
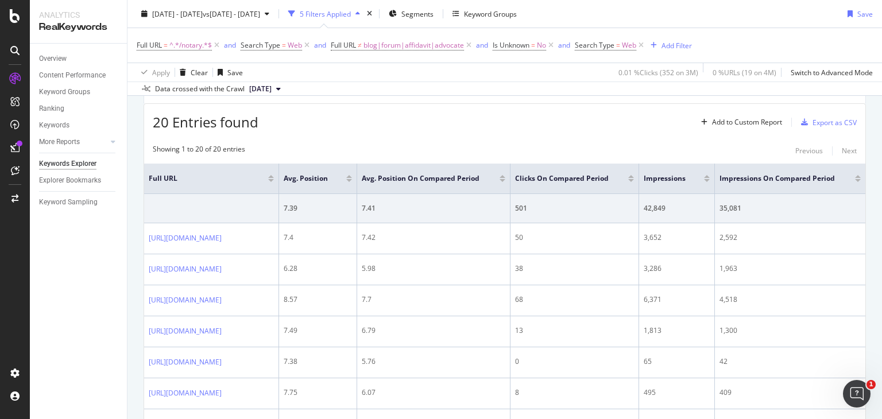
scroll to position [234, 0]
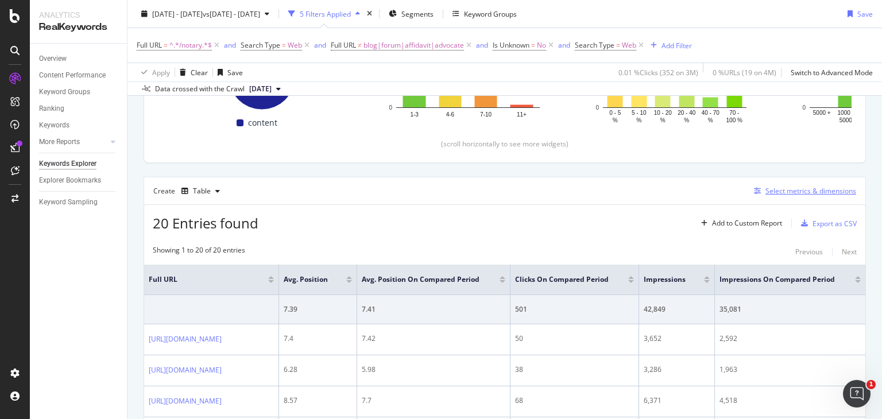
click at [773, 190] on div "Select metrics & dimensions" at bounding box center [811, 191] width 91 height 10
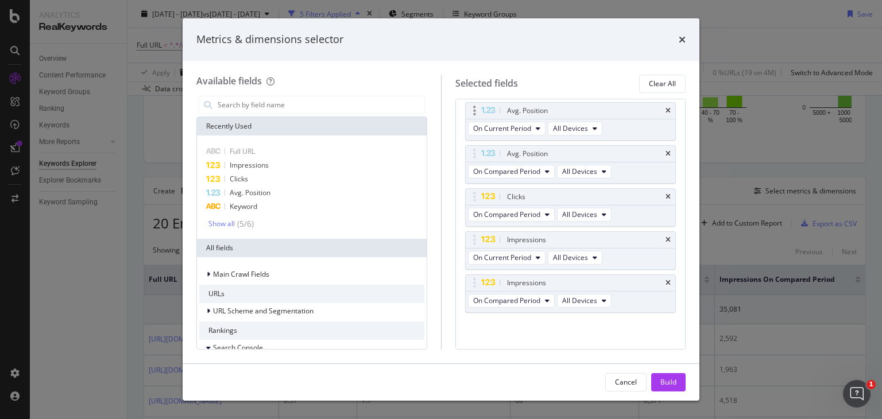
scroll to position [85, 0]
click at [266, 176] on div "Clicks" at bounding box center [311, 179] width 225 height 14
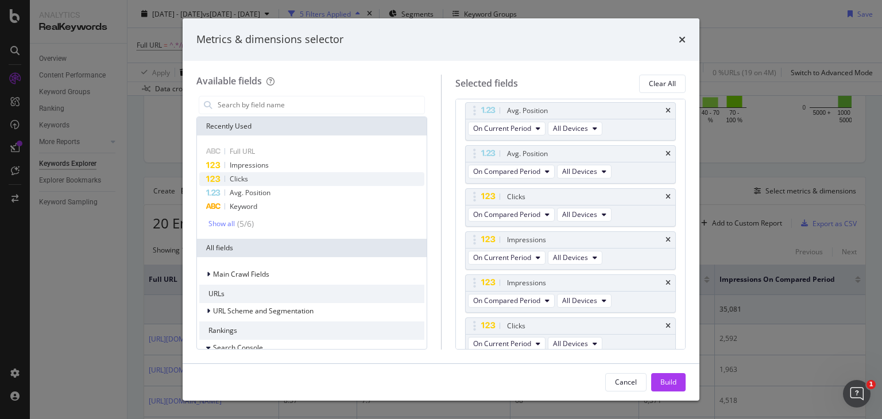
scroll to position [90, 0]
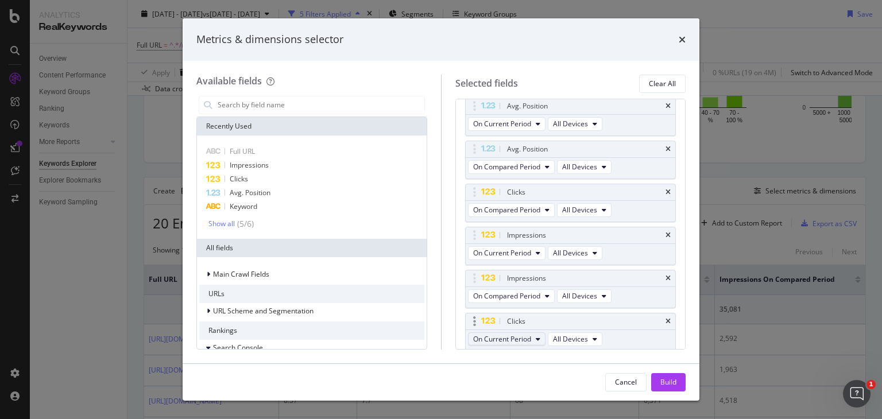
click at [514, 336] on span "On Current Period" at bounding box center [502, 339] width 58 height 10
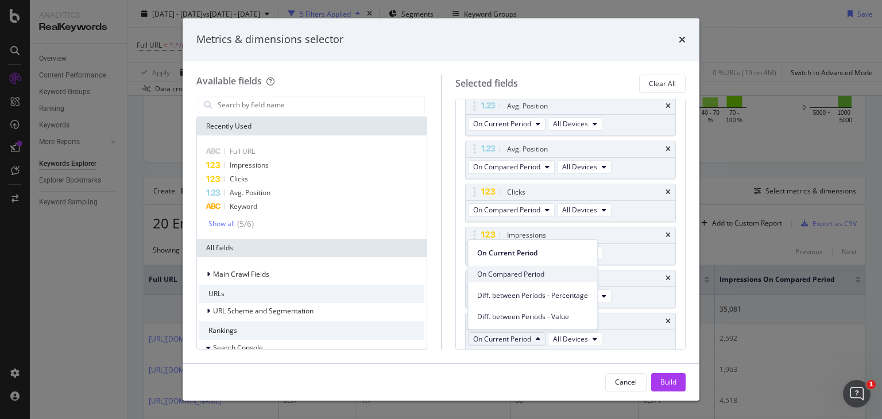
click at [517, 272] on span "On Compared Period" at bounding box center [532, 274] width 111 height 10
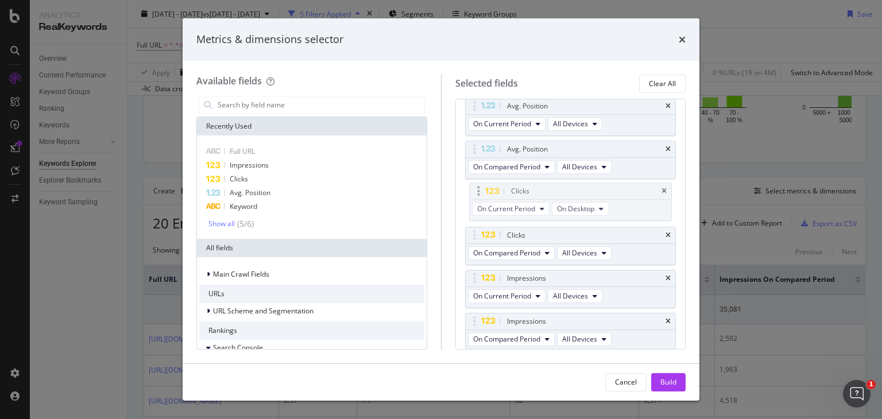
drag, startPoint x: 473, startPoint y: 320, endPoint x: 478, endPoint y: 192, distance: 128.2
click at [478, 192] on body "Analytics RealKeywords Overview Content Performance Keyword Groups Ranking Keyw…" at bounding box center [441, 209] width 882 height 419
click at [663, 385] on div "Build" at bounding box center [669, 382] width 16 height 10
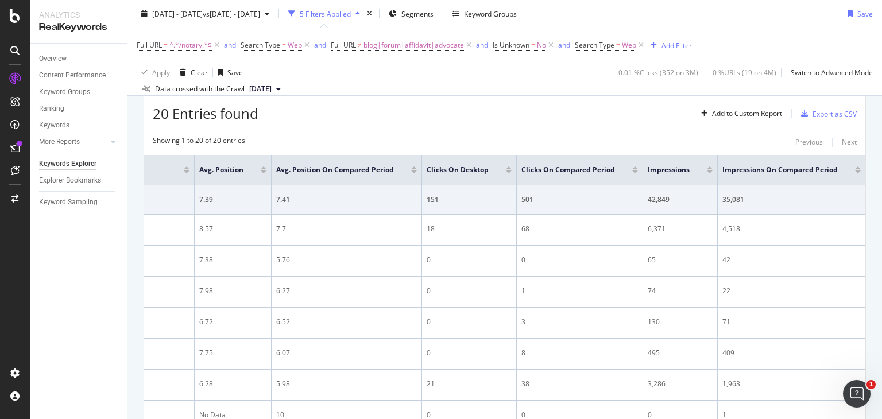
scroll to position [228, 0]
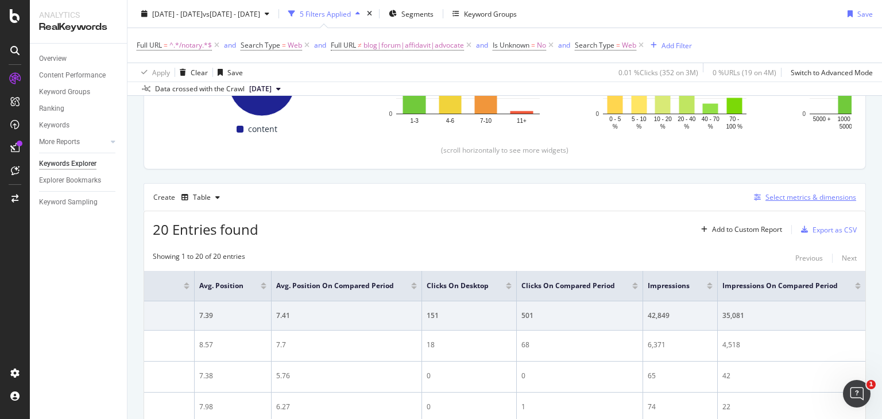
click at [797, 195] on div "Select metrics & dimensions" at bounding box center [811, 197] width 91 height 10
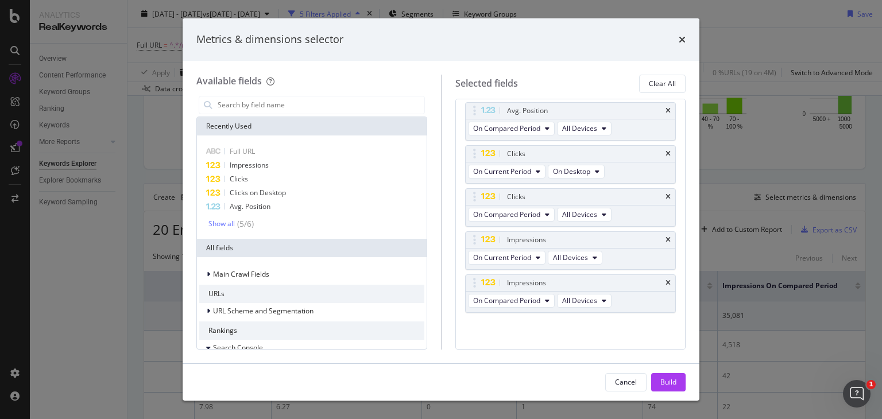
scroll to position [0, 0]
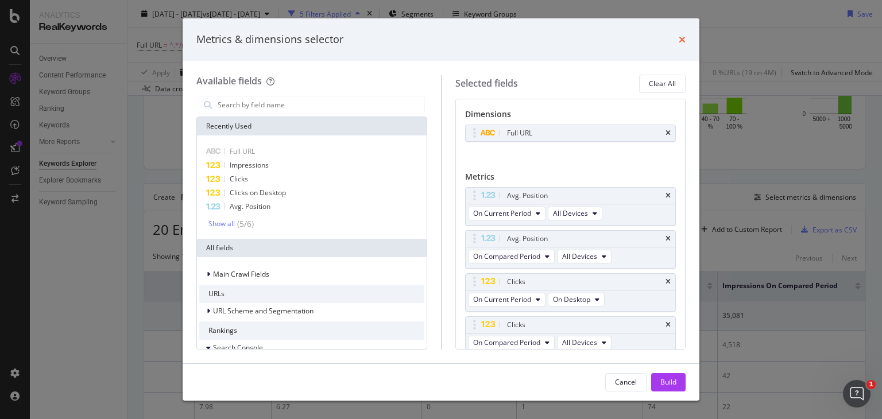
drag, startPoint x: 675, startPoint y: 35, endPoint x: 682, endPoint y: 38, distance: 7.2
click at [682, 38] on div "Metrics & dimensions selector" at bounding box center [440, 39] width 489 height 15
click at [682, 38] on icon "times" at bounding box center [682, 39] width 7 height 9
